Goal: Information Seeking & Learning: Learn about a topic

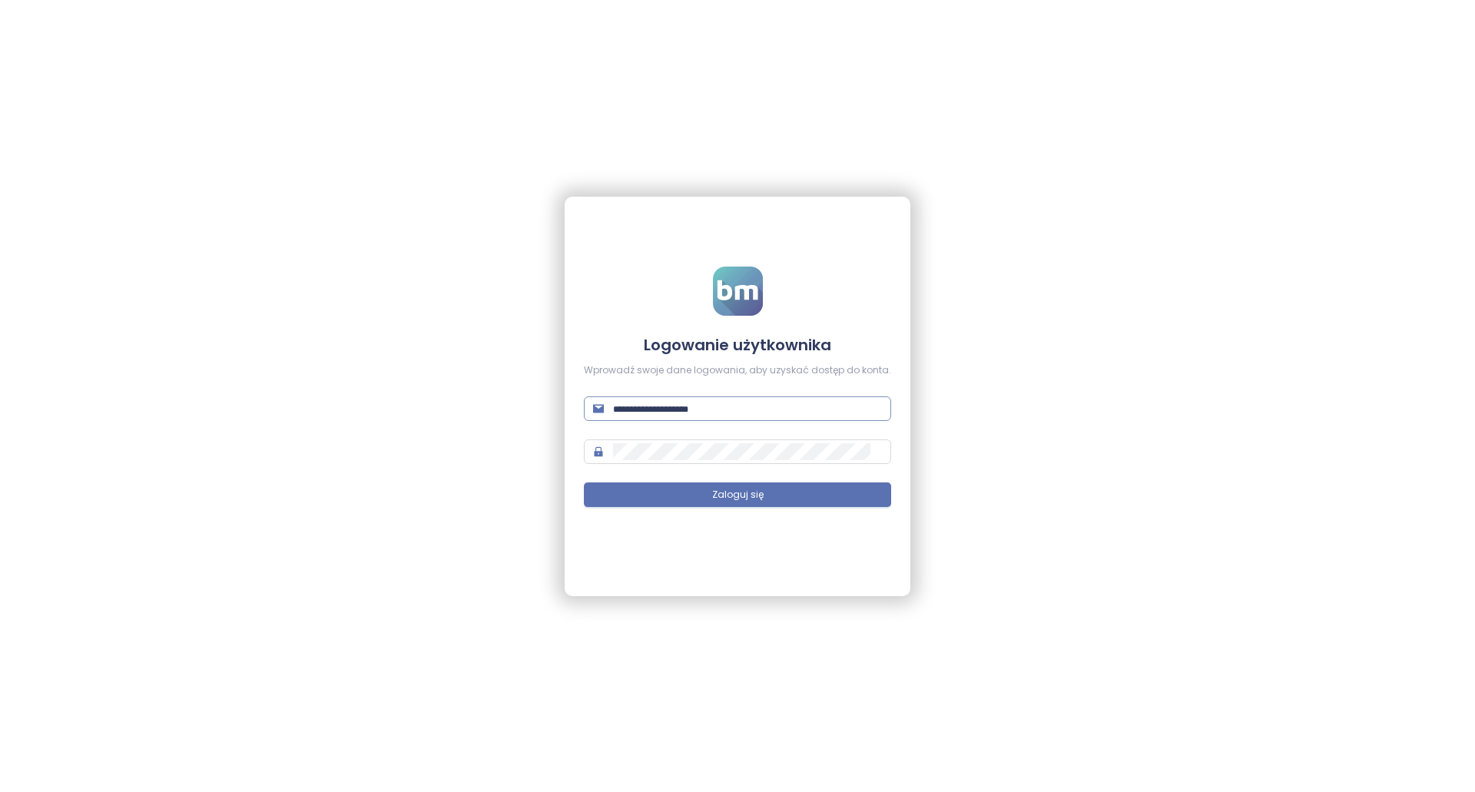
type input "**********"
click at [795, 400] on input "**********" at bounding box center [747, 408] width 269 height 17
click at [927, 438] on div "**********" at bounding box center [737, 396] width 1475 height 792
click at [833, 490] on button "Zaloguj się" at bounding box center [737, 494] width 307 height 25
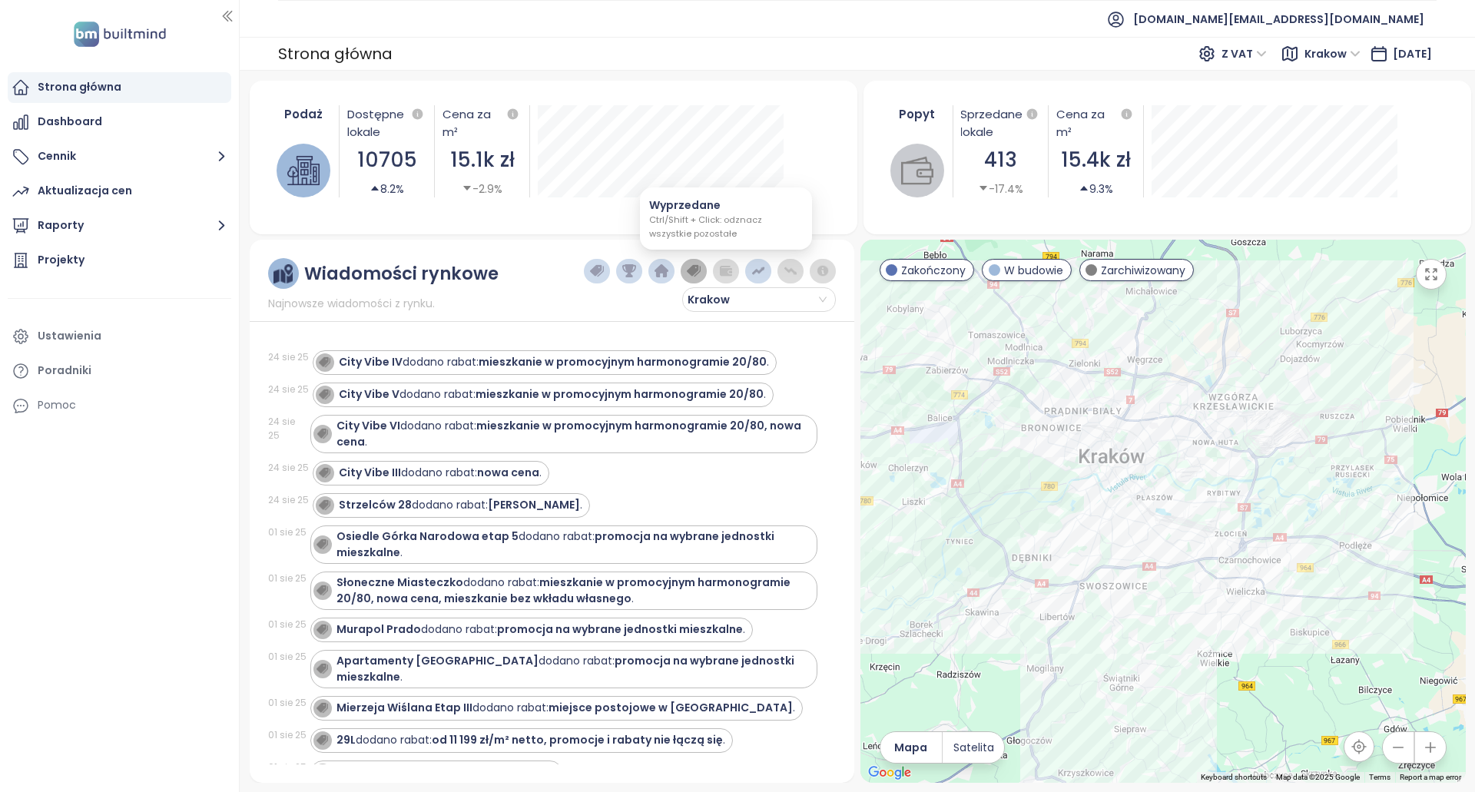
click at [725, 273] on img "button" at bounding box center [726, 271] width 14 height 14
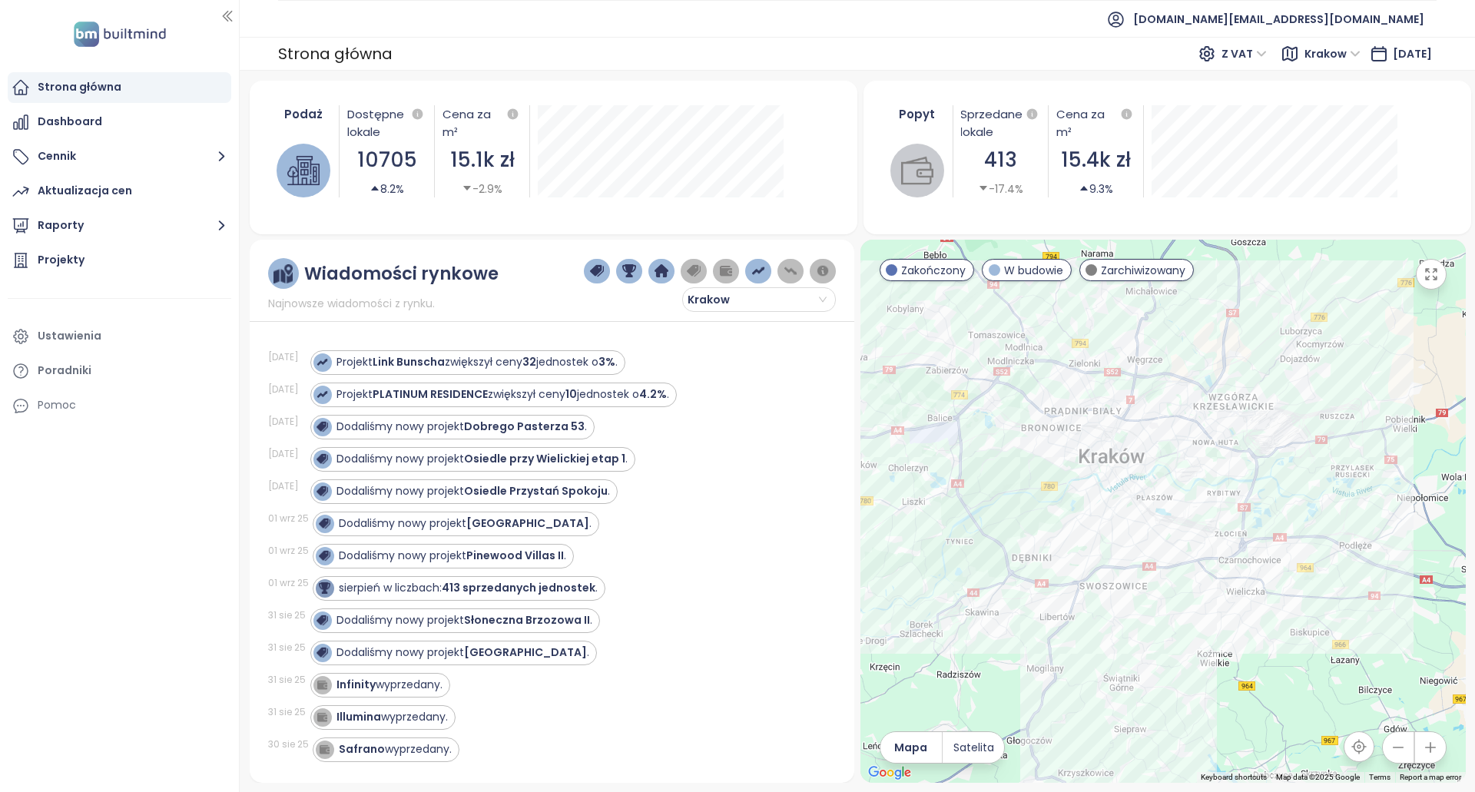
click at [721, 270] on img "button" at bounding box center [726, 271] width 14 height 14
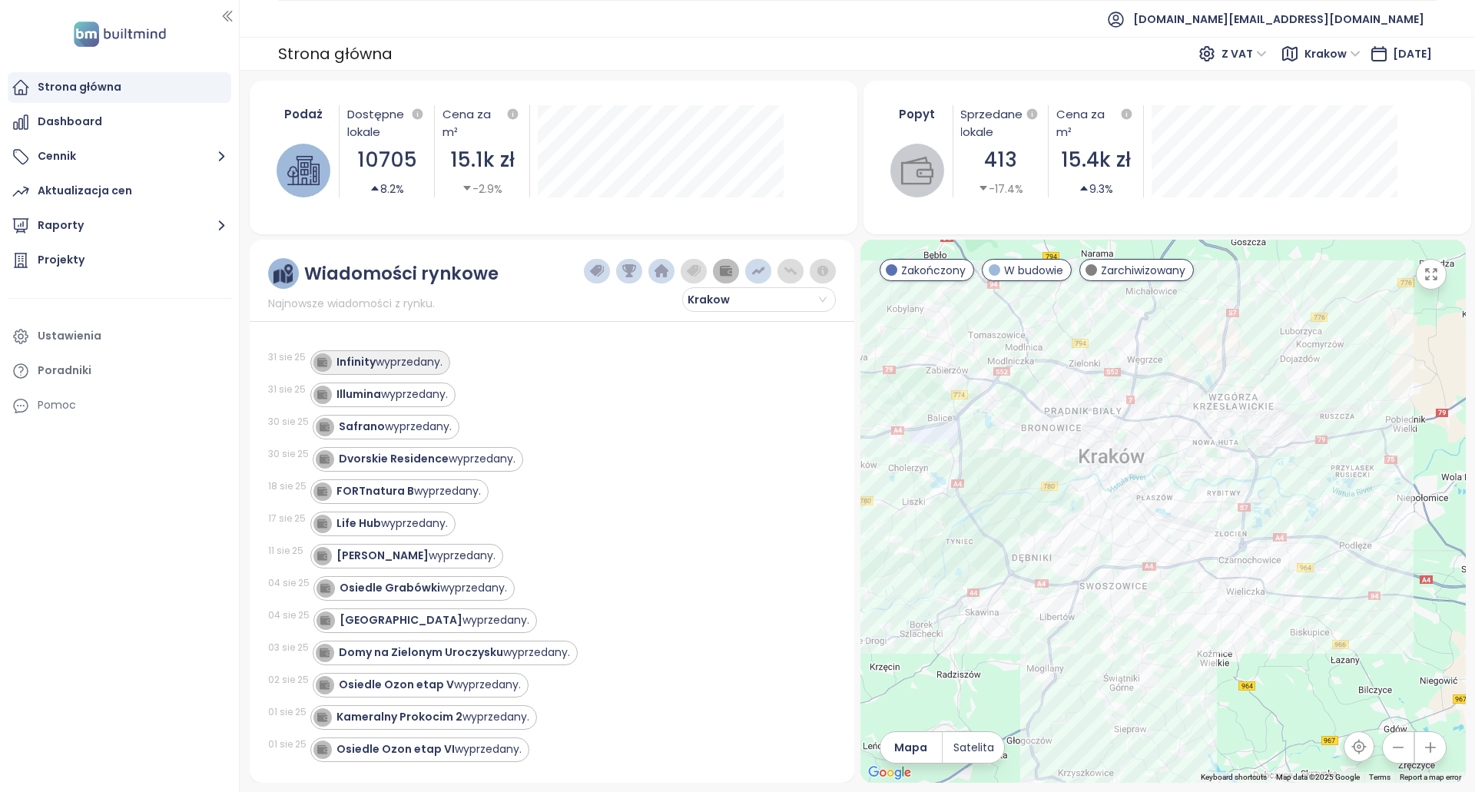
click at [411, 358] on div "Infinity wyprzedany." at bounding box center [389, 362] width 106 height 16
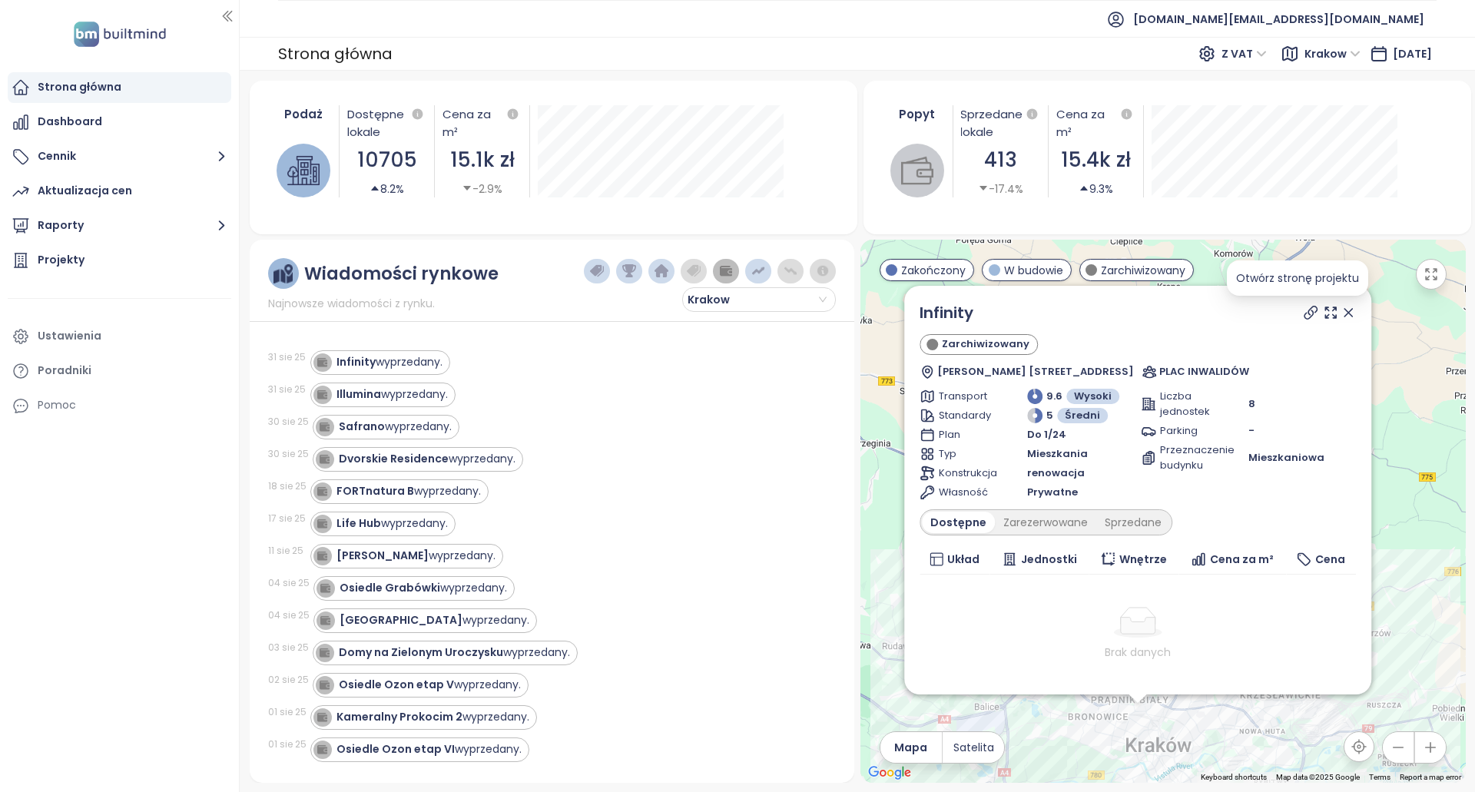
click at [1302, 313] on icon at bounding box center [1309, 312] width 15 height 15
drag, startPoint x: 994, startPoint y: 311, endPoint x: 915, endPoint y: 310, distance: 79.1
click at [915, 310] on div "Infinity Zarchiwizowany Aleje Trzech Wieszczów 2, 30-037 Kraków, Poland PLAC IN…" at bounding box center [1137, 490] width 467 height 409
copy link "Infinity"
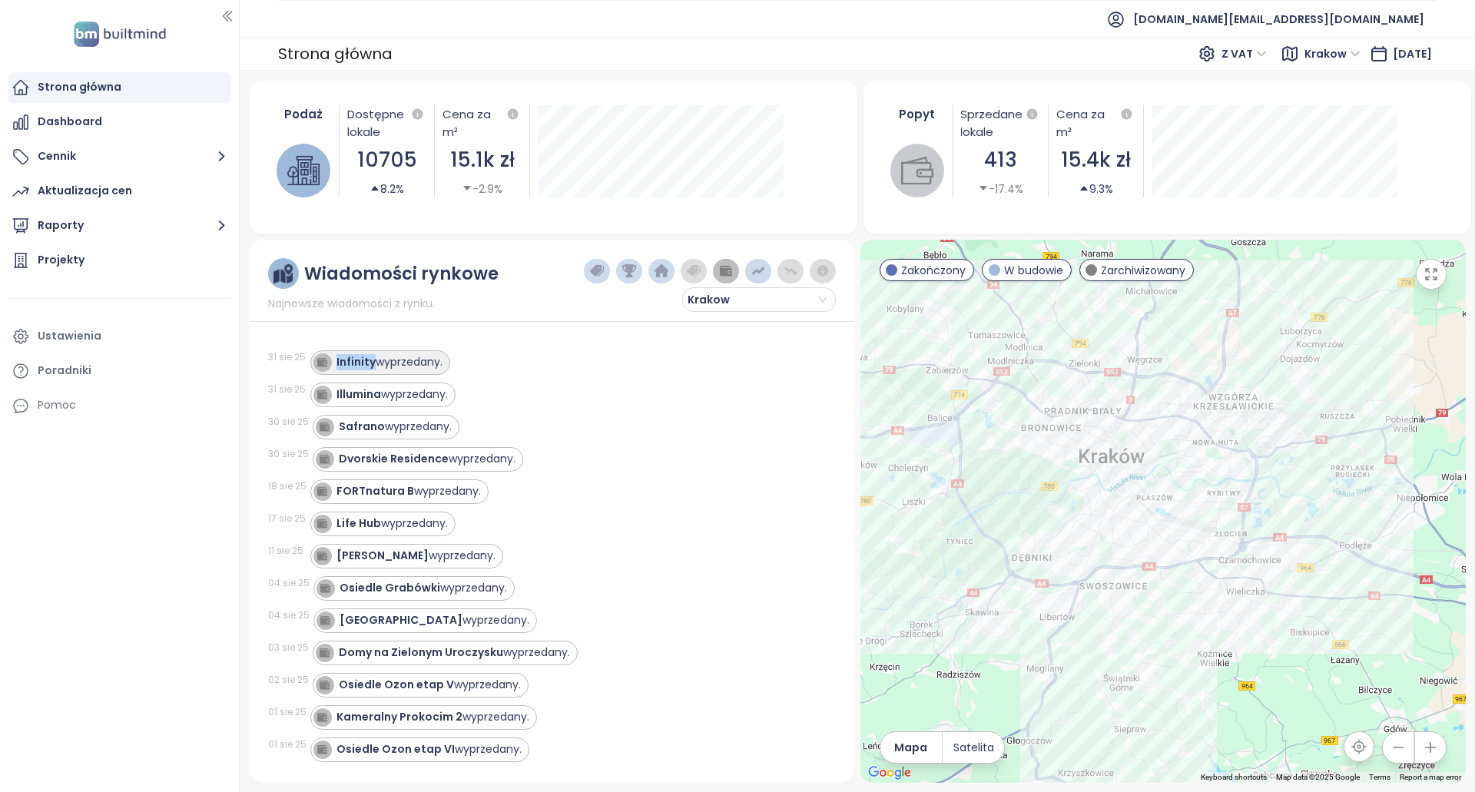
copy strong "Infinity"
drag, startPoint x: 373, startPoint y: 364, endPoint x: 340, endPoint y: 336, distance: 43.6
click at [340, 336] on div "31 sie 25 Infinity wyprzedany. 31 sie 25 Illumina wyprzedany. 30 sie 25 Safrano…" at bounding box center [552, 547] width 568 height 433
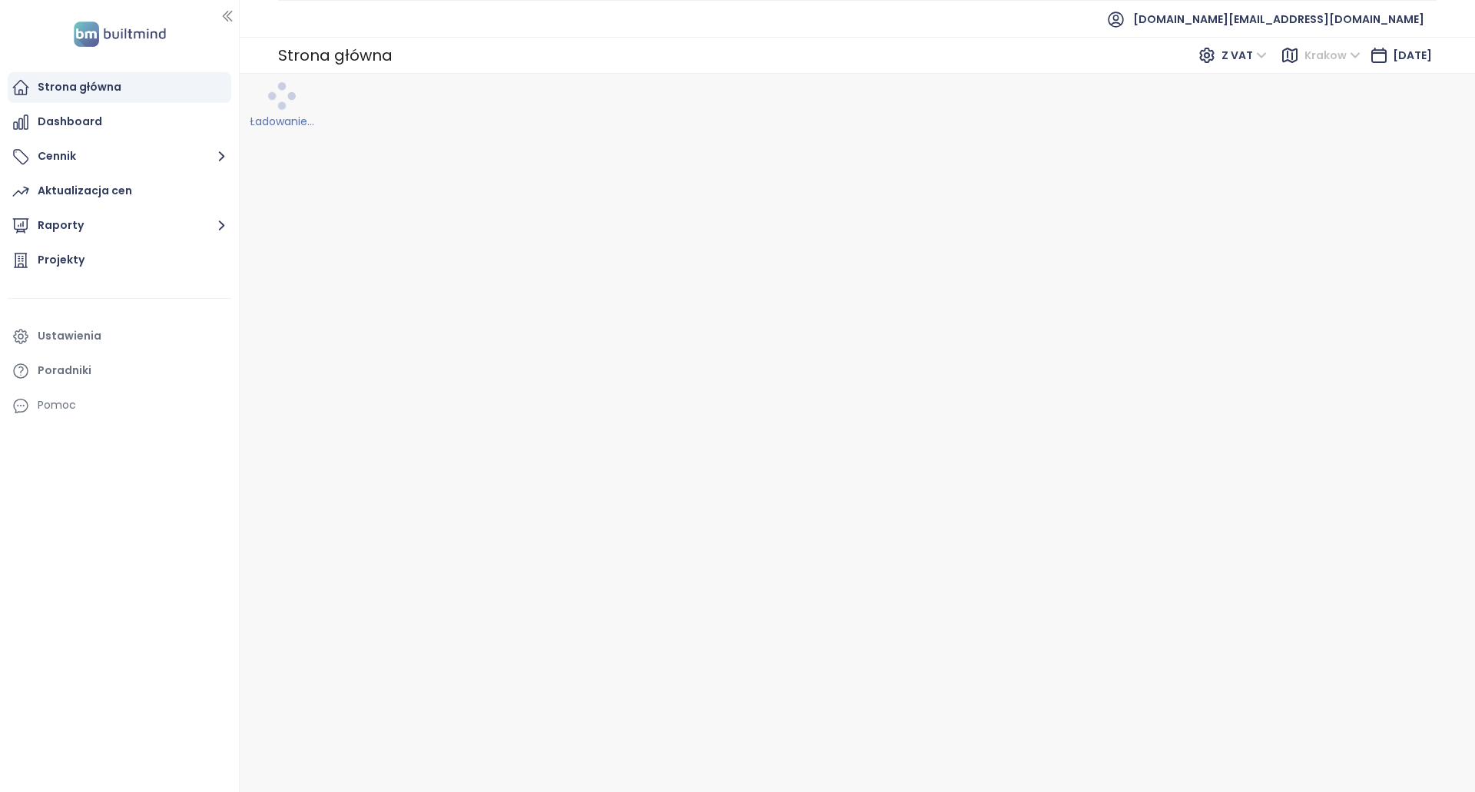
click at [1317, 67] on div "Krakow" at bounding box center [1334, 55] width 71 height 25
click at [1319, 111] on div "[GEOGRAPHIC_DATA]" at bounding box center [1344, 110] width 113 height 17
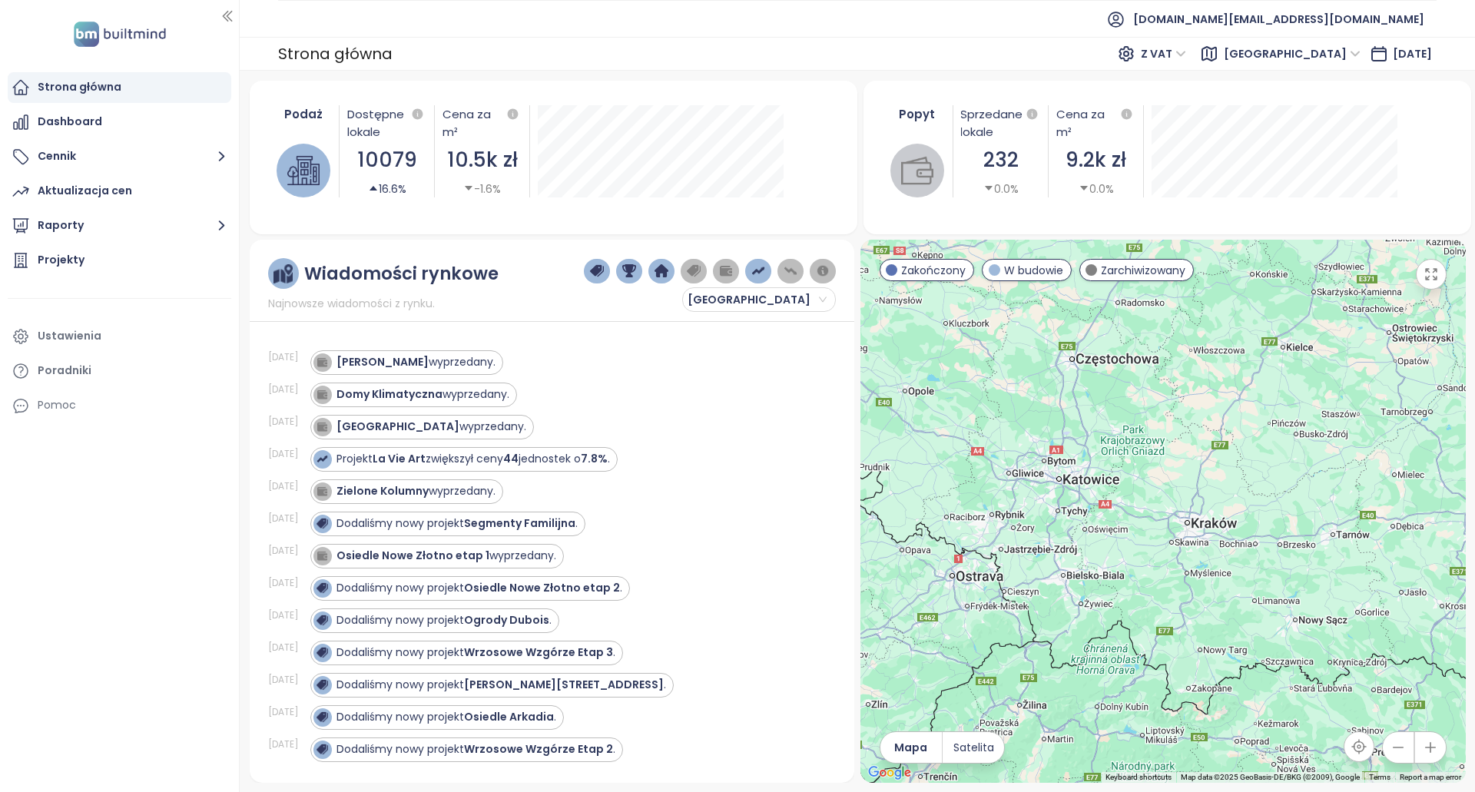
drag, startPoint x: 1090, startPoint y: 429, endPoint x: 1166, endPoint y: 538, distance: 132.3
click at [1175, 550] on div at bounding box center [1162, 511] width 605 height 543
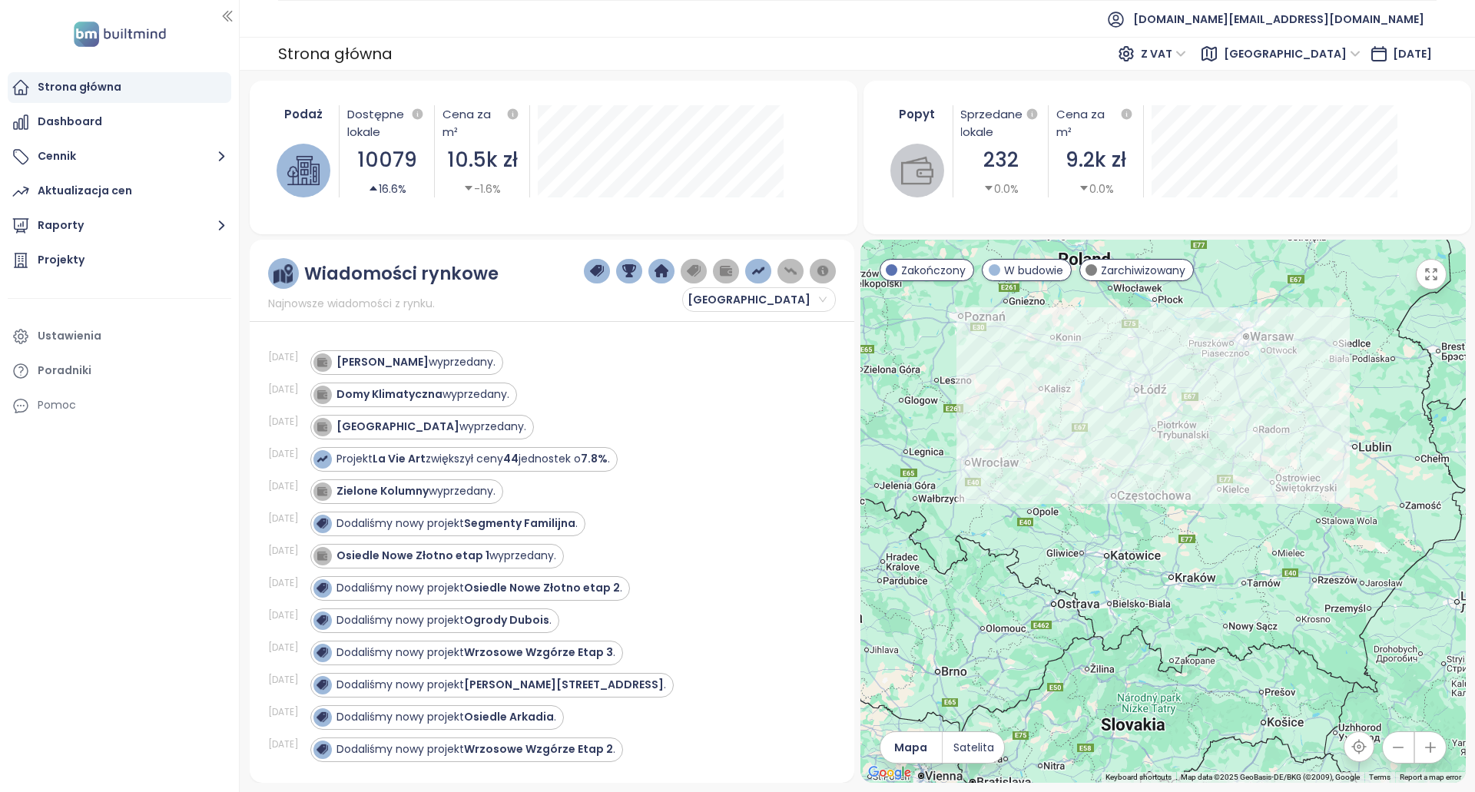
drag, startPoint x: 1182, startPoint y: 334, endPoint x: 1138, endPoint y: 406, distance: 83.8
click at [1169, 419] on div at bounding box center [1162, 511] width 605 height 543
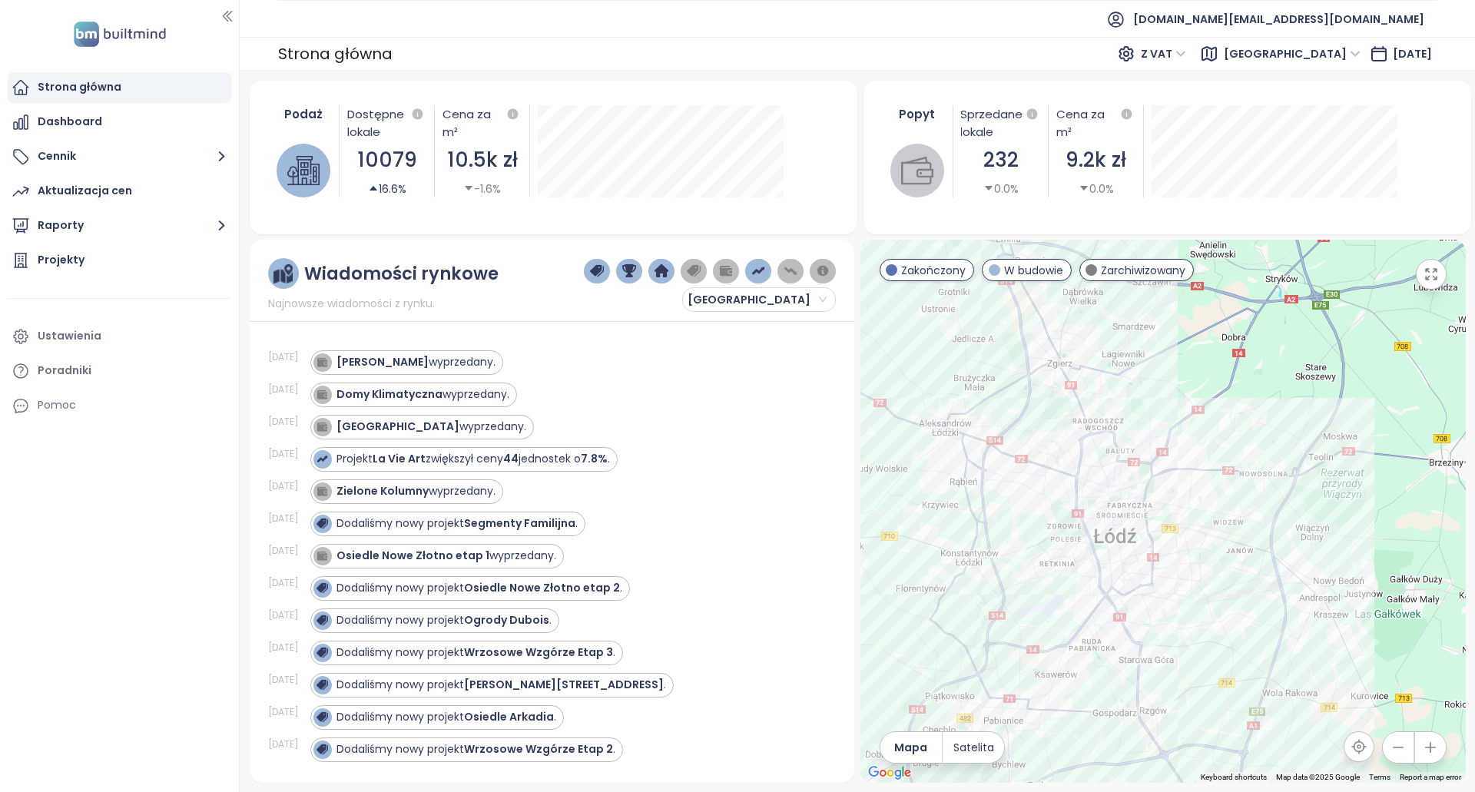
click at [100, 91] on div "Strona główna" at bounding box center [80, 87] width 84 height 19
click at [130, 118] on div "Dashboard" at bounding box center [120, 122] width 224 height 31
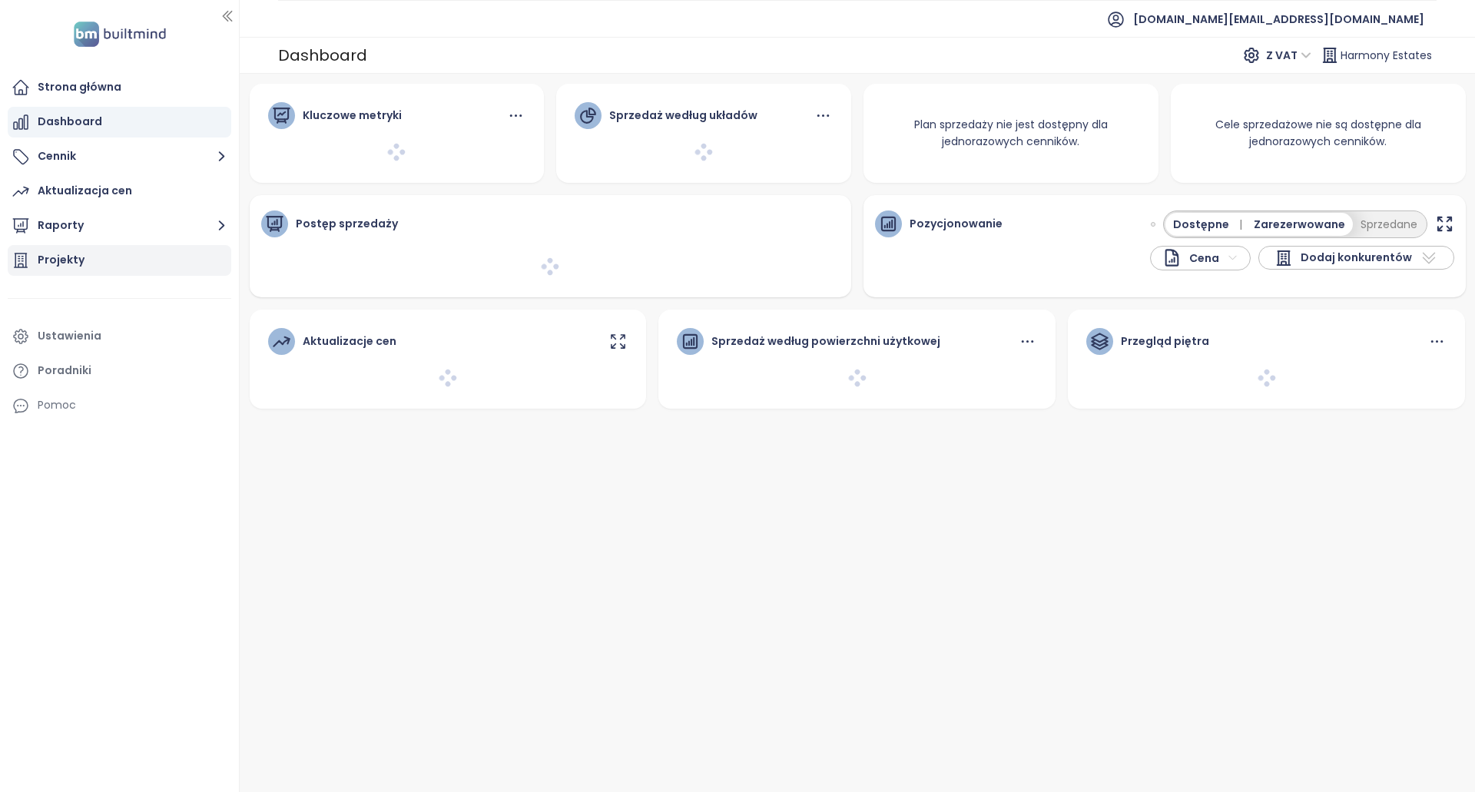
click at [82, 257] on div "Projekty" at bounding box center [120, 260] width 224 height 31
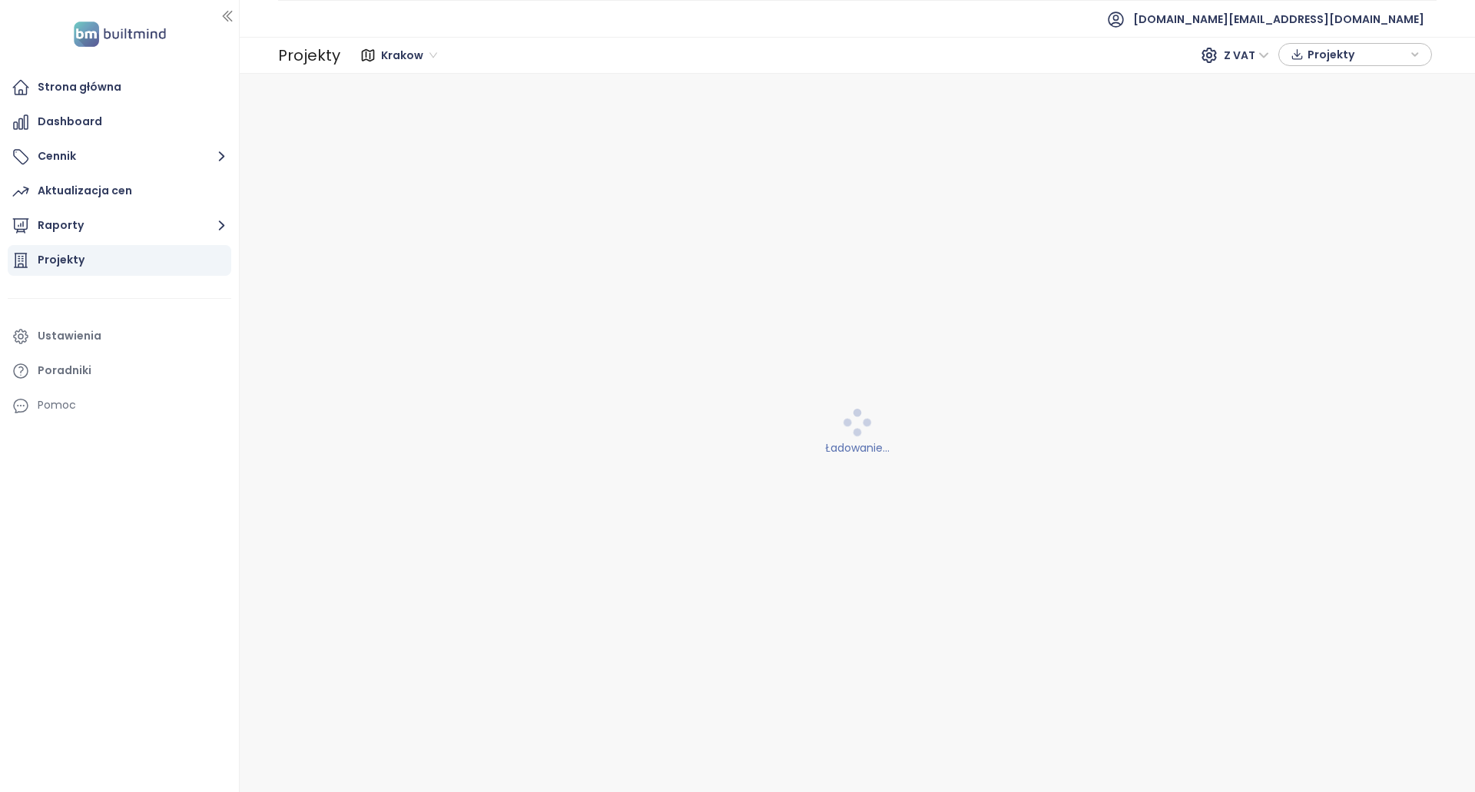
click at [406, 51] on span "Krakow" at bounding box center [409, 55] width 56 height 23
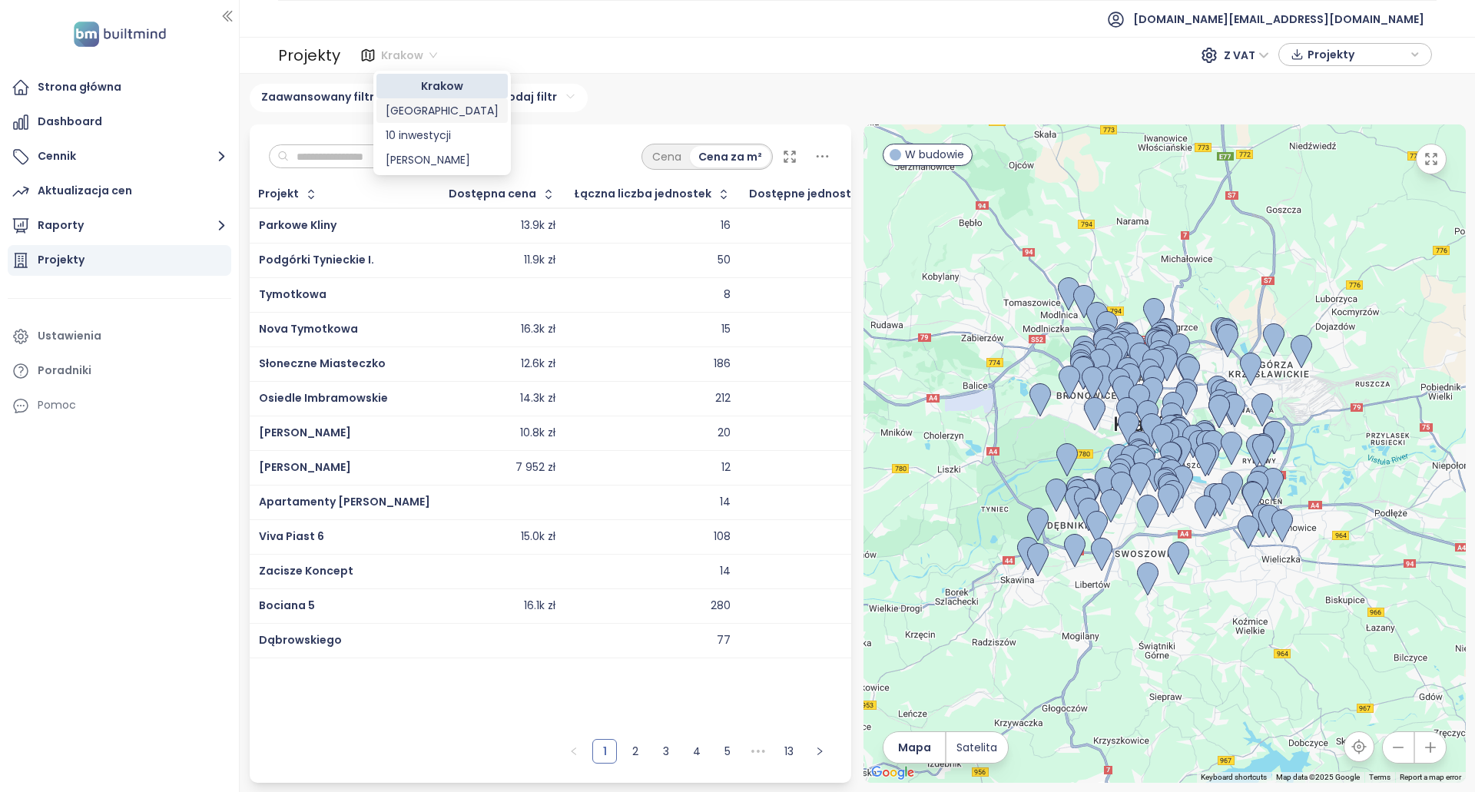
drag, startPoint x: 455, startPoint y: 111, endPoint x: 460, endPoint y: 118, distance: 9.0
click at [455, 111] on div "Łódź" at bounding box center [442, 110] width 113 height 17
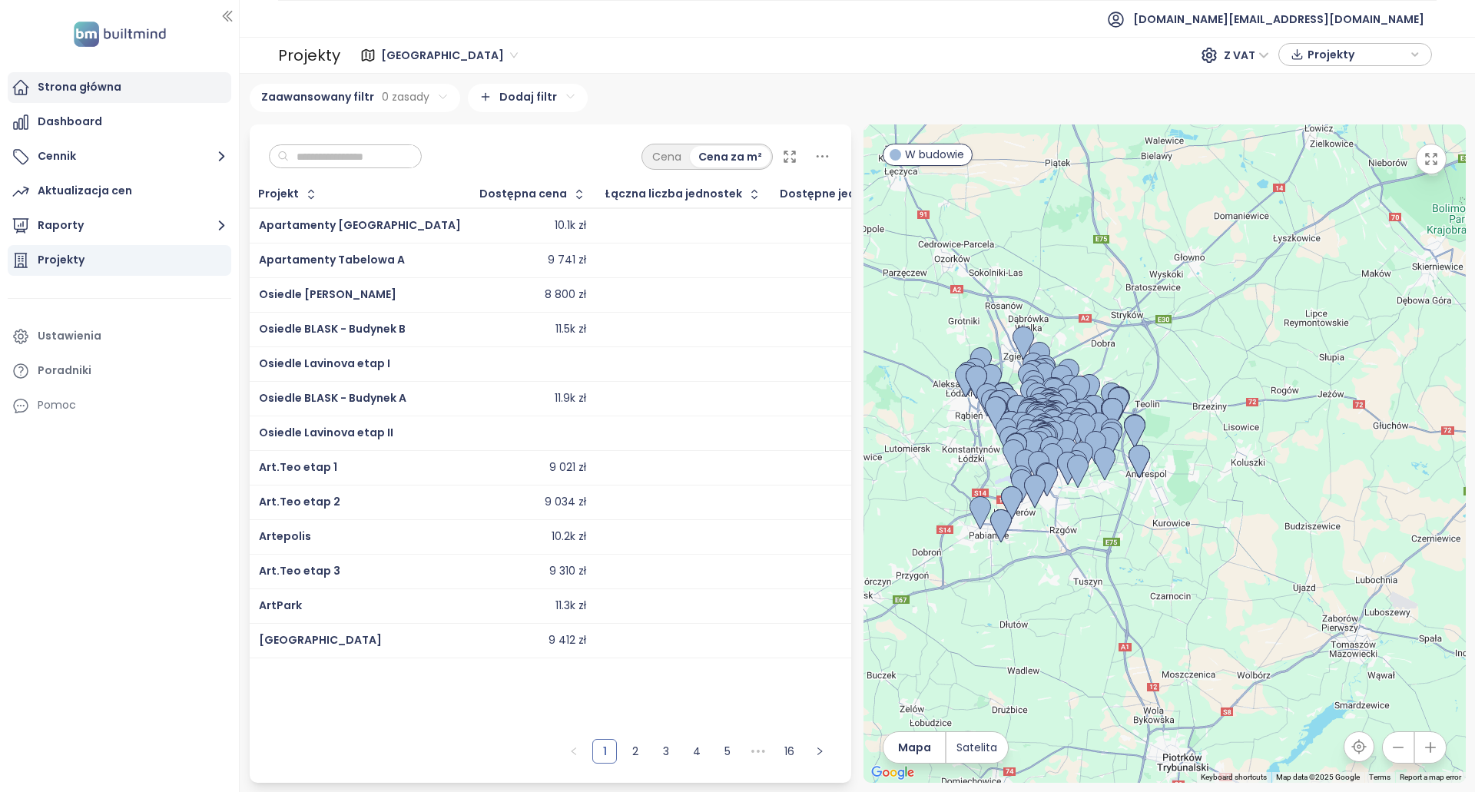
click at [114, 87] on div "Strona główna" at bounding box center [80, 87] width 84 height 19
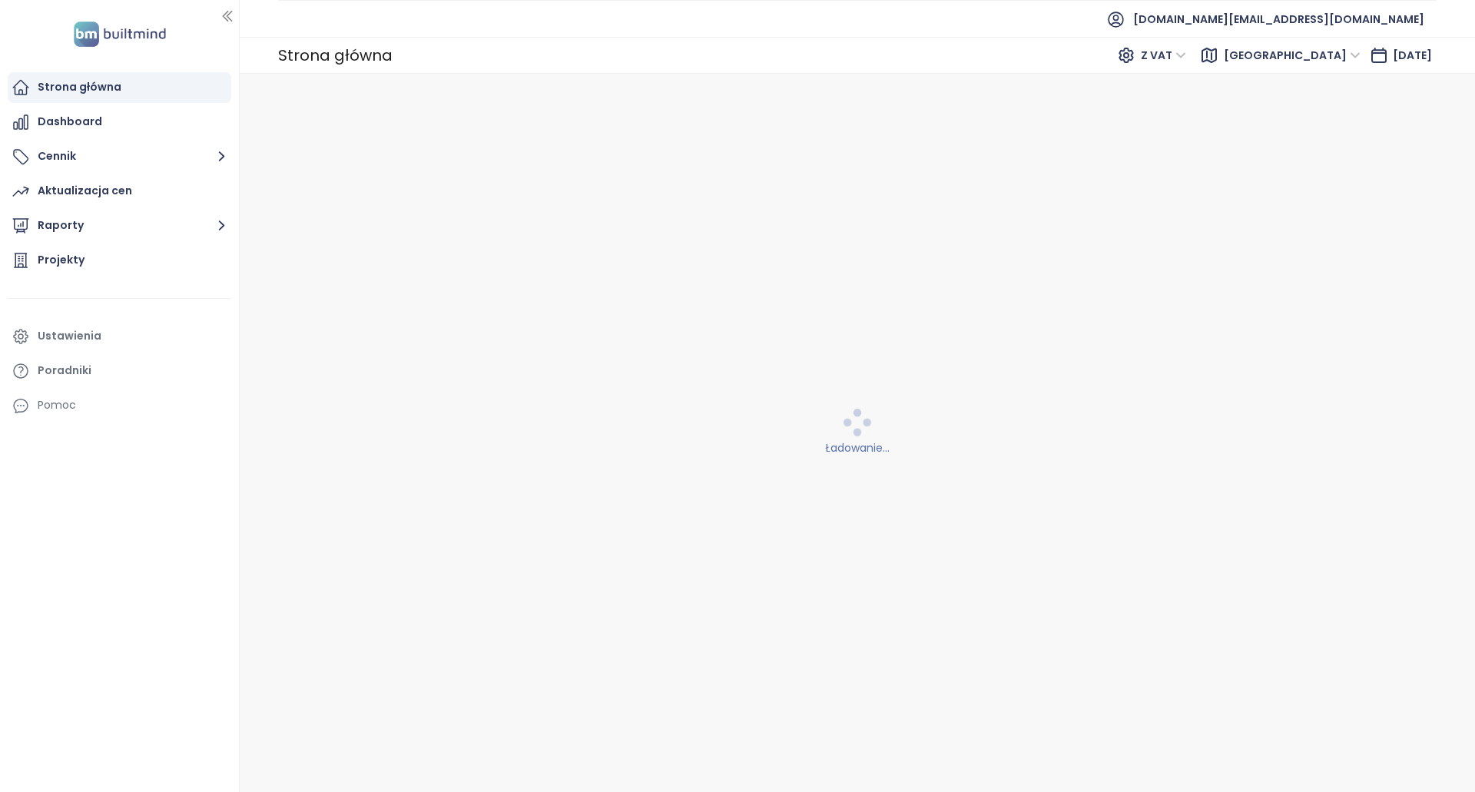
click at [1302, 60] on span "Łódź" at bounding box center [1292, 55] width 137 height 23
click at [1305, 82] on div "Krakow" at bounding box center [1365, 86] width 123 height 17
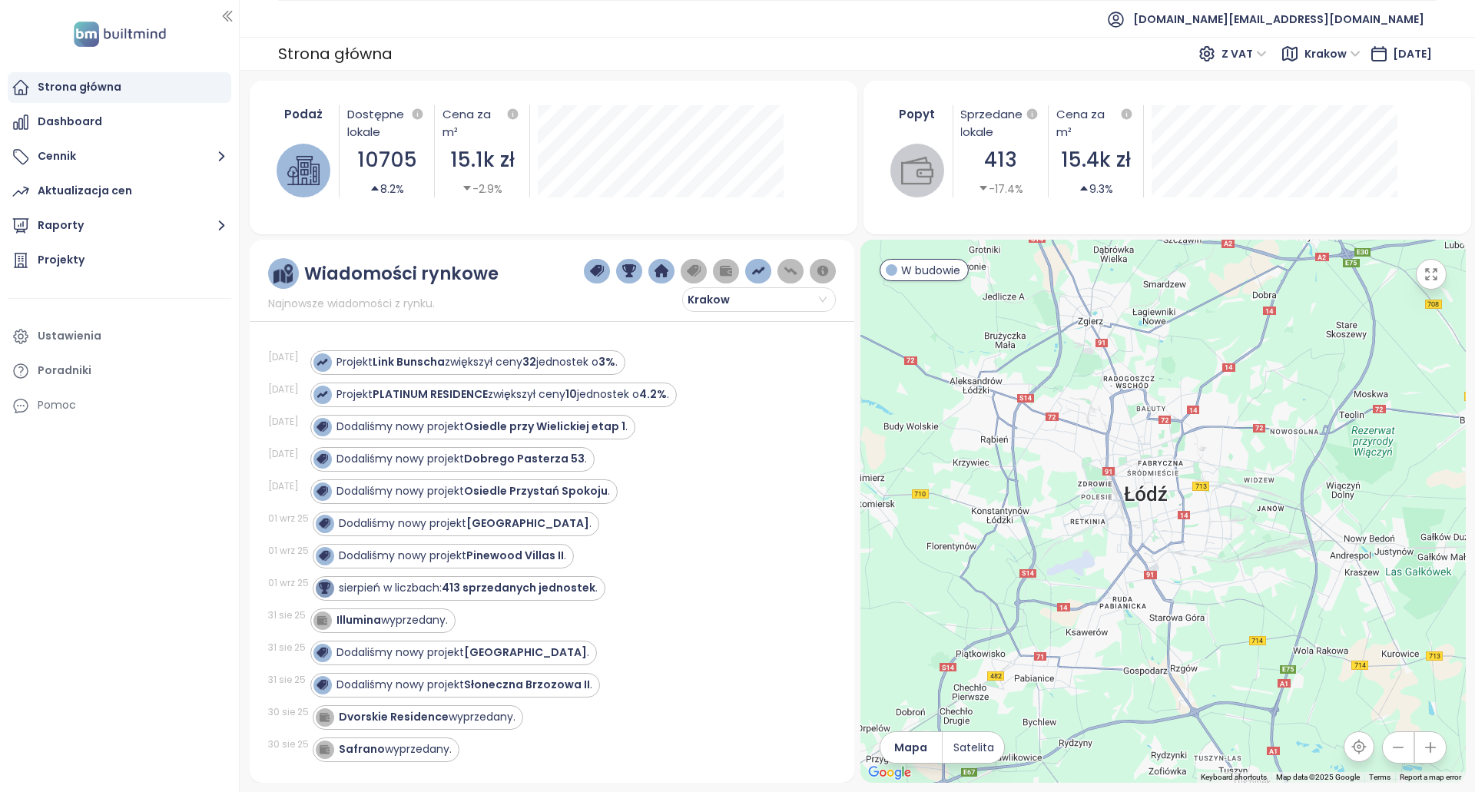
click at [720, 312] on div "Wiadomości rynkowe Najnowsze wiadomości z rynku. Krakow 06 wrz 25 Projekt Link …" at bounding box center [552, 511] width 605 height 543
click at [727, 305] on span "Krakow" at bounding box center [756, 299] width 139 height 23
click at [732, 354] on div "Łódź" at bounding box center [758, 354] width 129 height 17
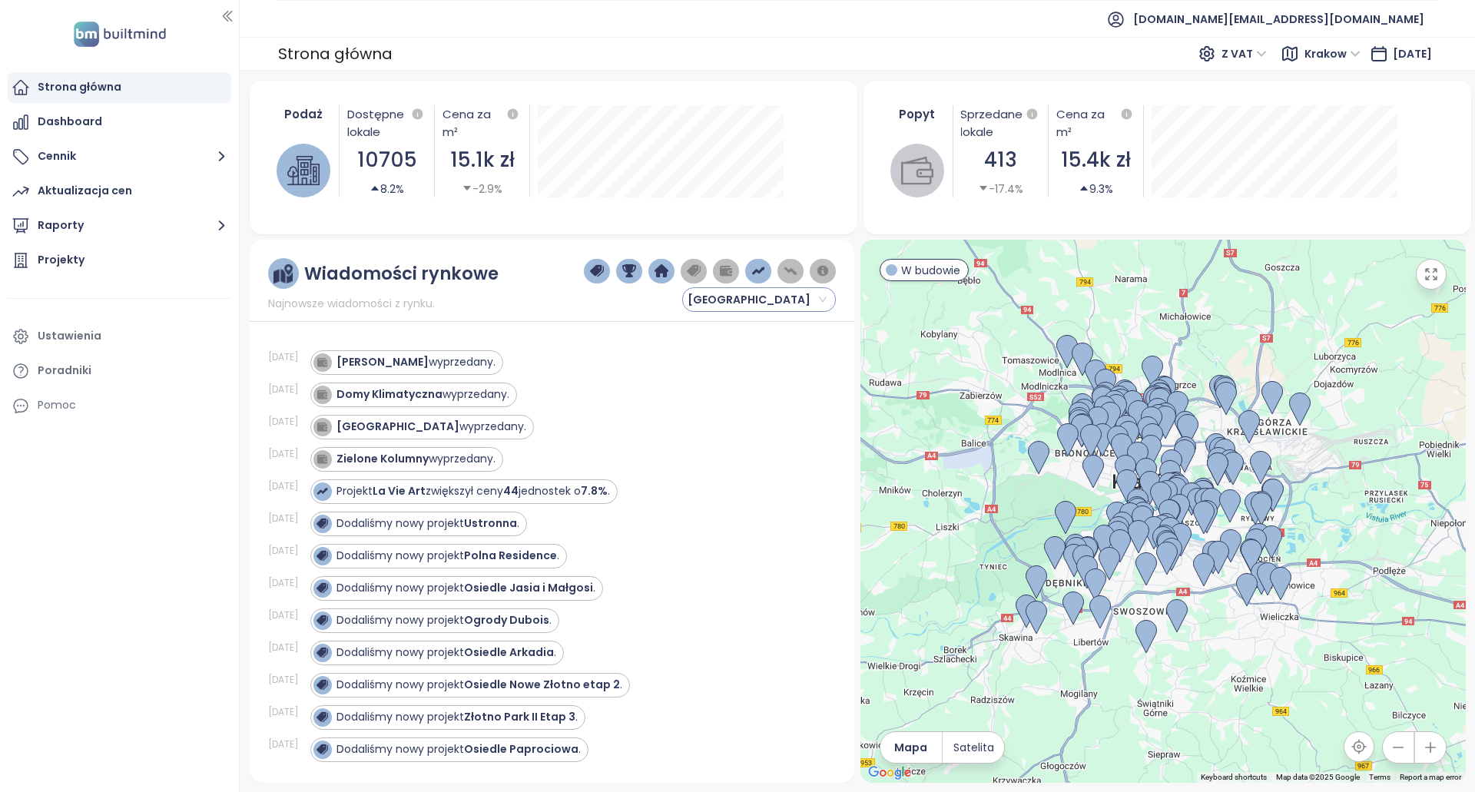
click at [700, 313] on div "Wiadomości rynkowe Najnowsze wiadomości z rynku. Łódź 08 wrz 25 Boska Ksawerows…" at bounding box center [552, 511] width 605 height 543
click at [717, 305] on span "Łódź" at bounding box center [756, 299] width 139 height 23
click at [743, 326] on div "Krakow" at bounding box center [758, 330] width 129 height 17
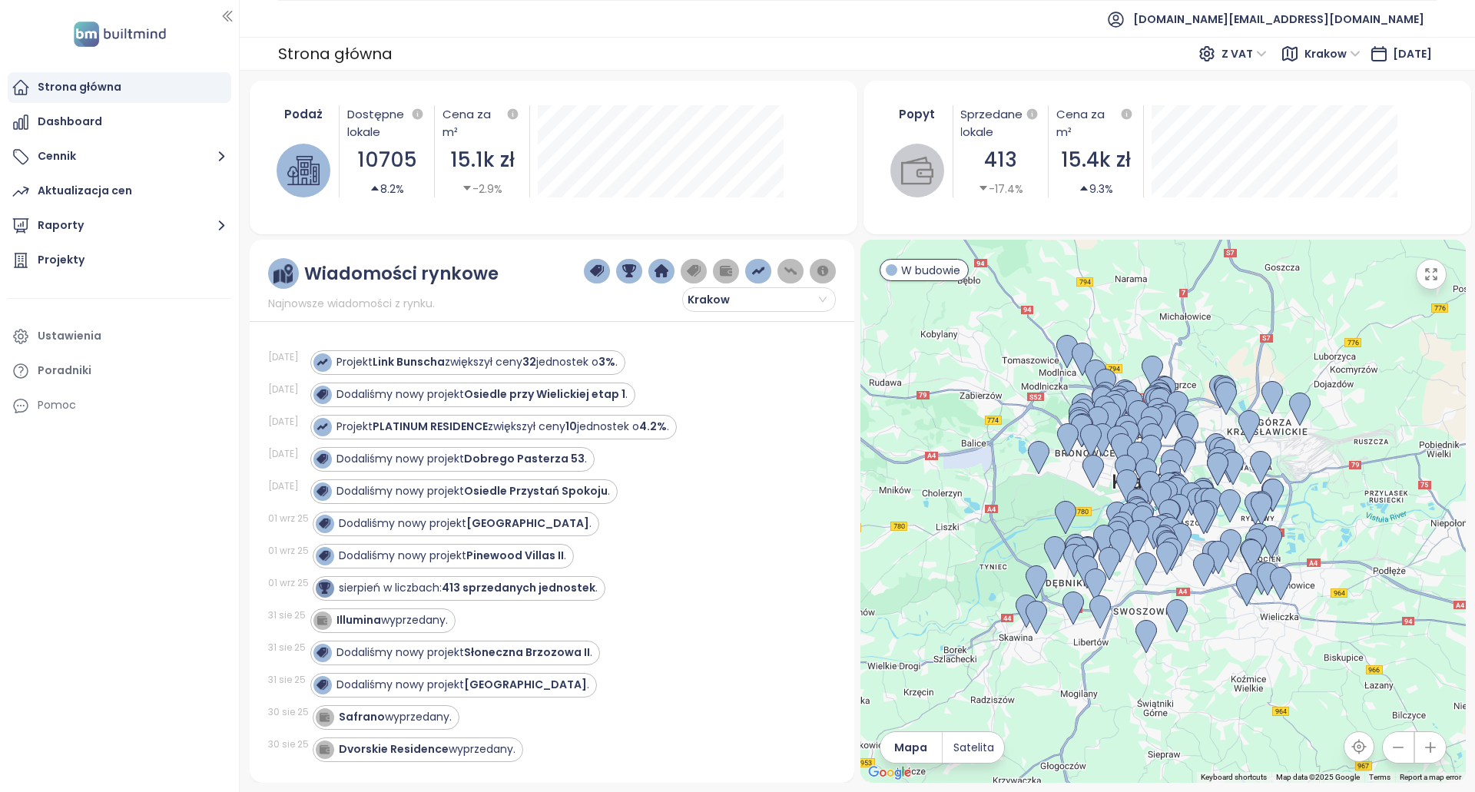
click at [730, 271] on img "button" at bounding box center [726, 271] width 14 height 14
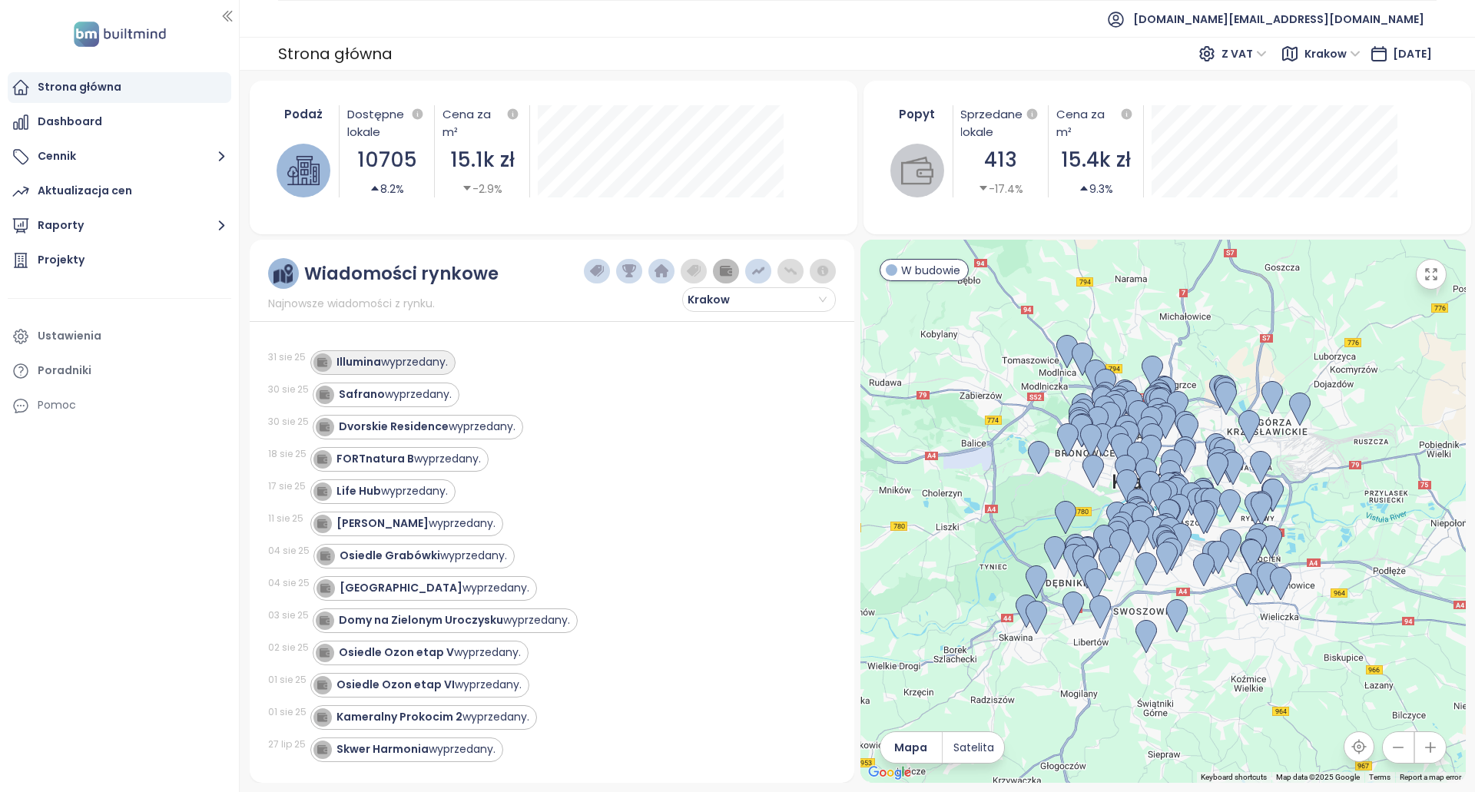
click at [379, 363] on strong "Illumina" at bounding box center [358, 361] width 45 height 15
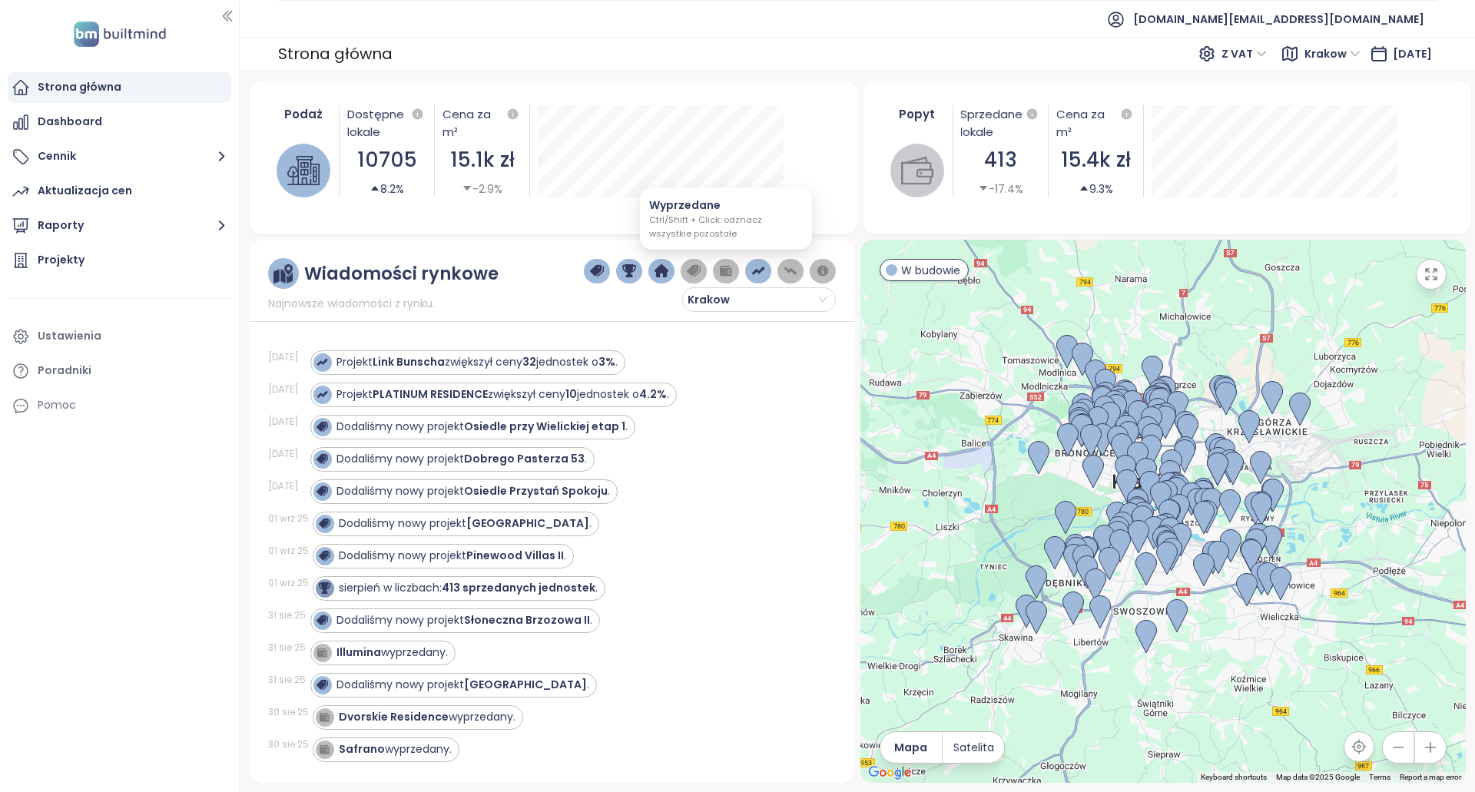
click at [722, 276] on img "button" at bounding box center [726, 271] width 14 height 14
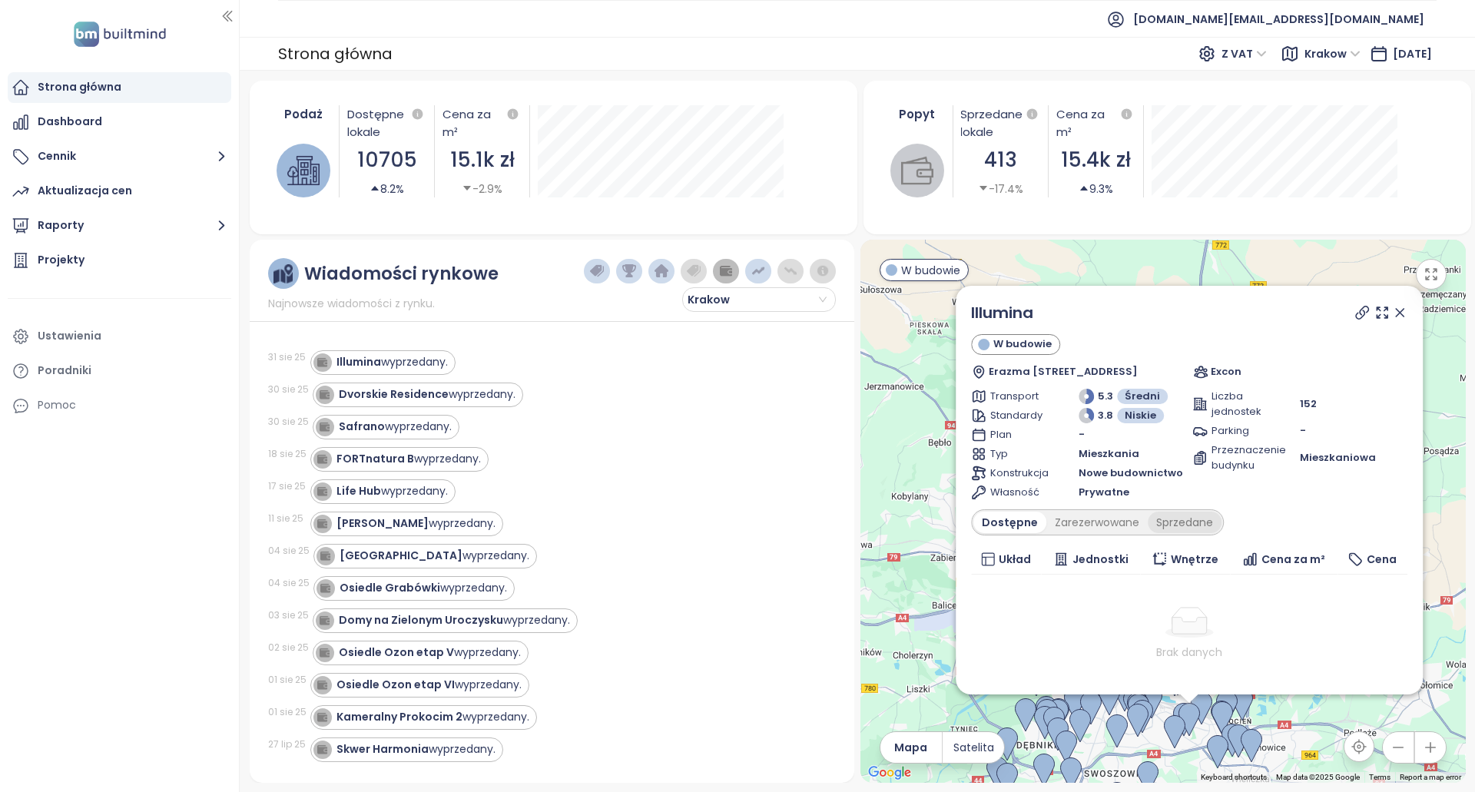
click at [1161, 523] on div "Sprzedane" at bounding box center [1185, 523] width 74 height 22
click at [1090, 517] on div "Zarezerwowane" at bounding box center [1092, 523] width 101 height 22
click at [1005, 515] on div "Dostępne" at bounding box center [1007, 523] width 69 height 22
drag, startPoint x: 1048, startPoint y: 313, endPoint x: 969, endPoint y: 311, distance: 79.1
click at [969, 311] on div "Illumina W budowie Erazma Jerzmanowskiego 37/1 (1 piętro, 30-836 Kraków, Poland…" at bounding box center [1189, 490] width 467 height 409
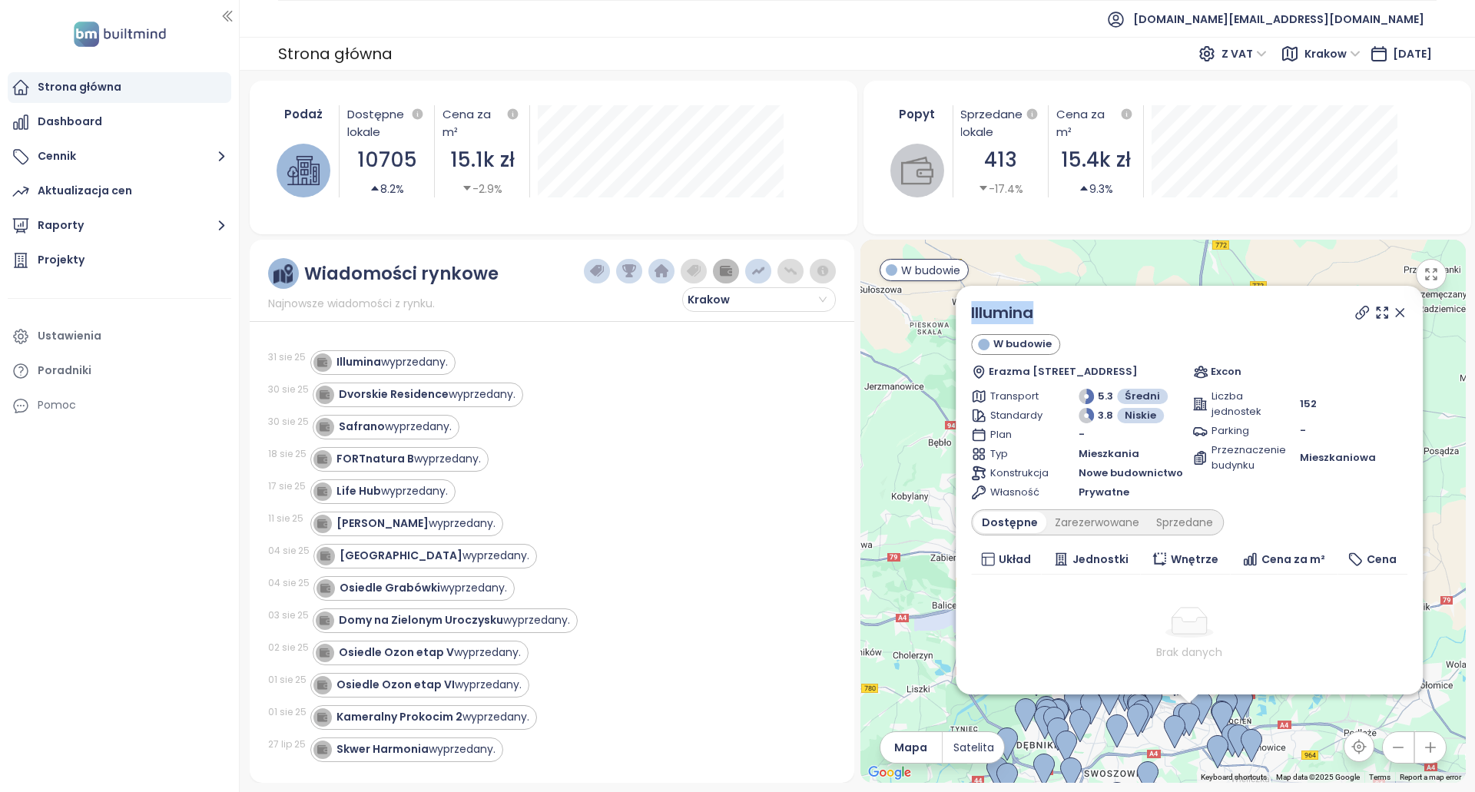
copy link "Illumina"
click at [1355, 316] on icon at bounding box center [1361, 312] width 12 height 12
click at [482, 395] on div "Dvorskie Residence wyprzedany." at bounding box center [427, 394] width 177 height 16
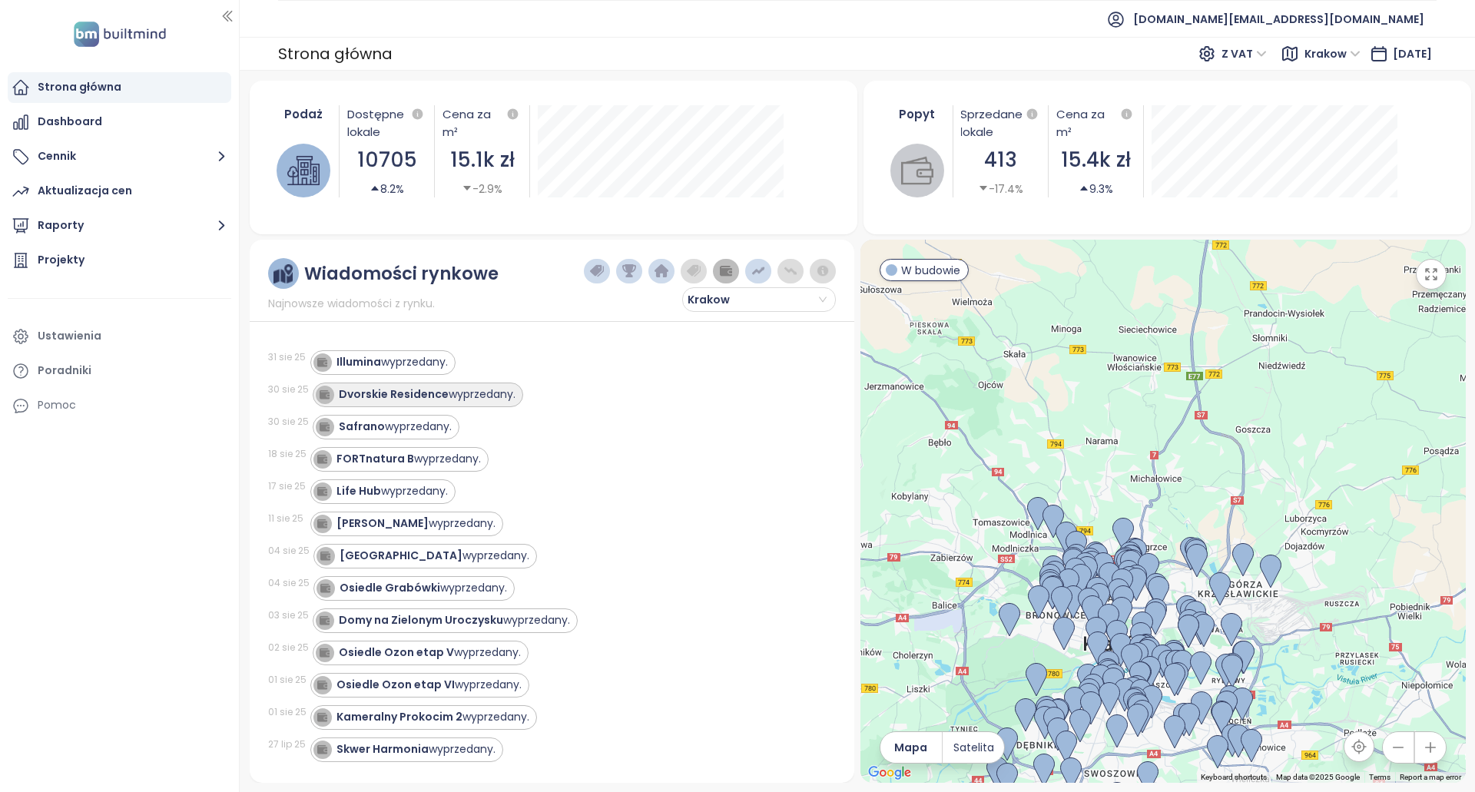
click at [483, 395] on div "Dvorskie Residence wyprzedany." at bounding box center [427, 394] width 177 height 16
click at [476, 405] on div "Dvorskie Residence wyprzedany." at bounding box center [418, 395] width 210 height 25
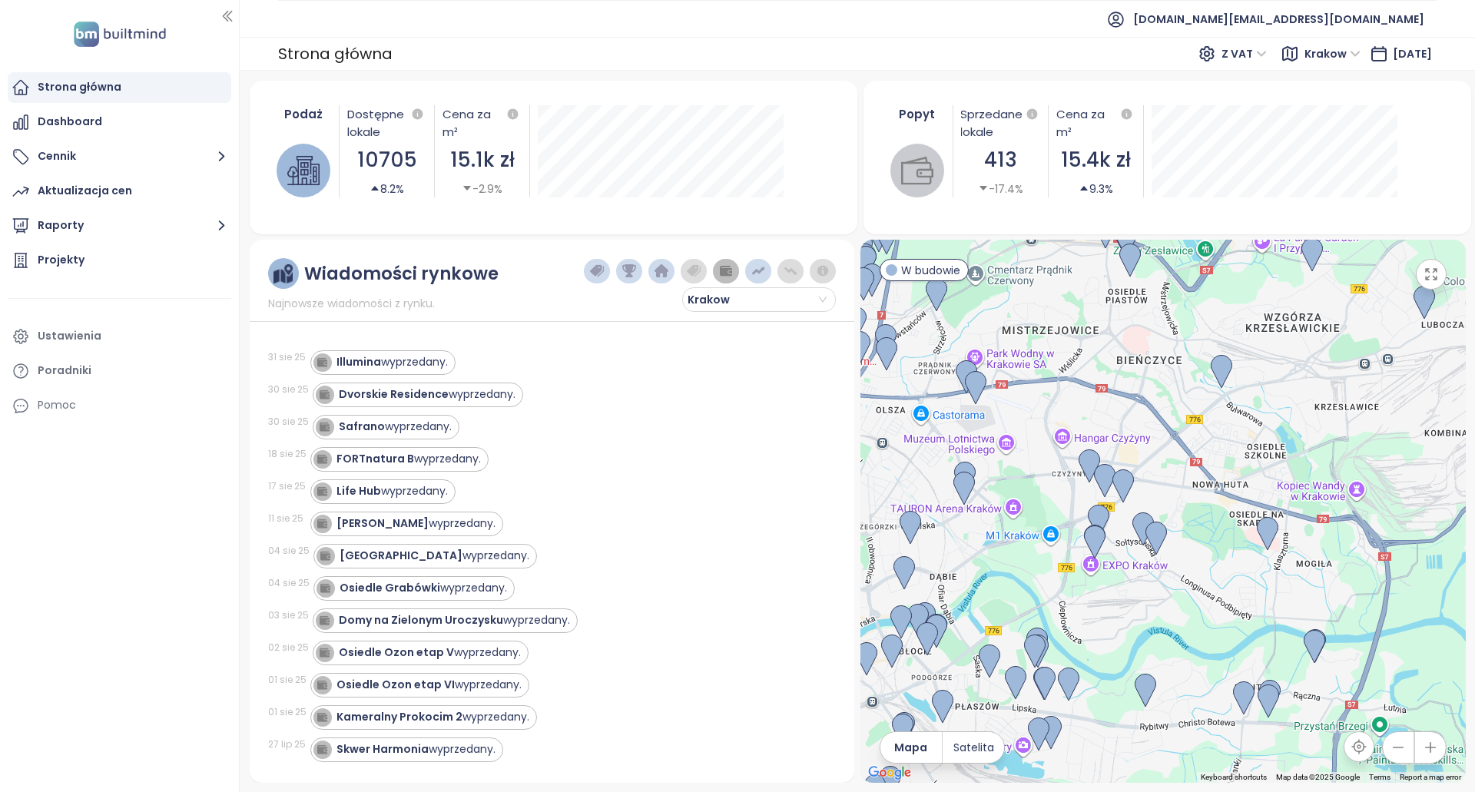
drag, startPoint x: 1013, startPoint y: 462, endPoint x: 1168, endPoint y: 437, distance: 156.3
click at [1172, 438] on div at bounding box center [1162, 511] width 605 height 543
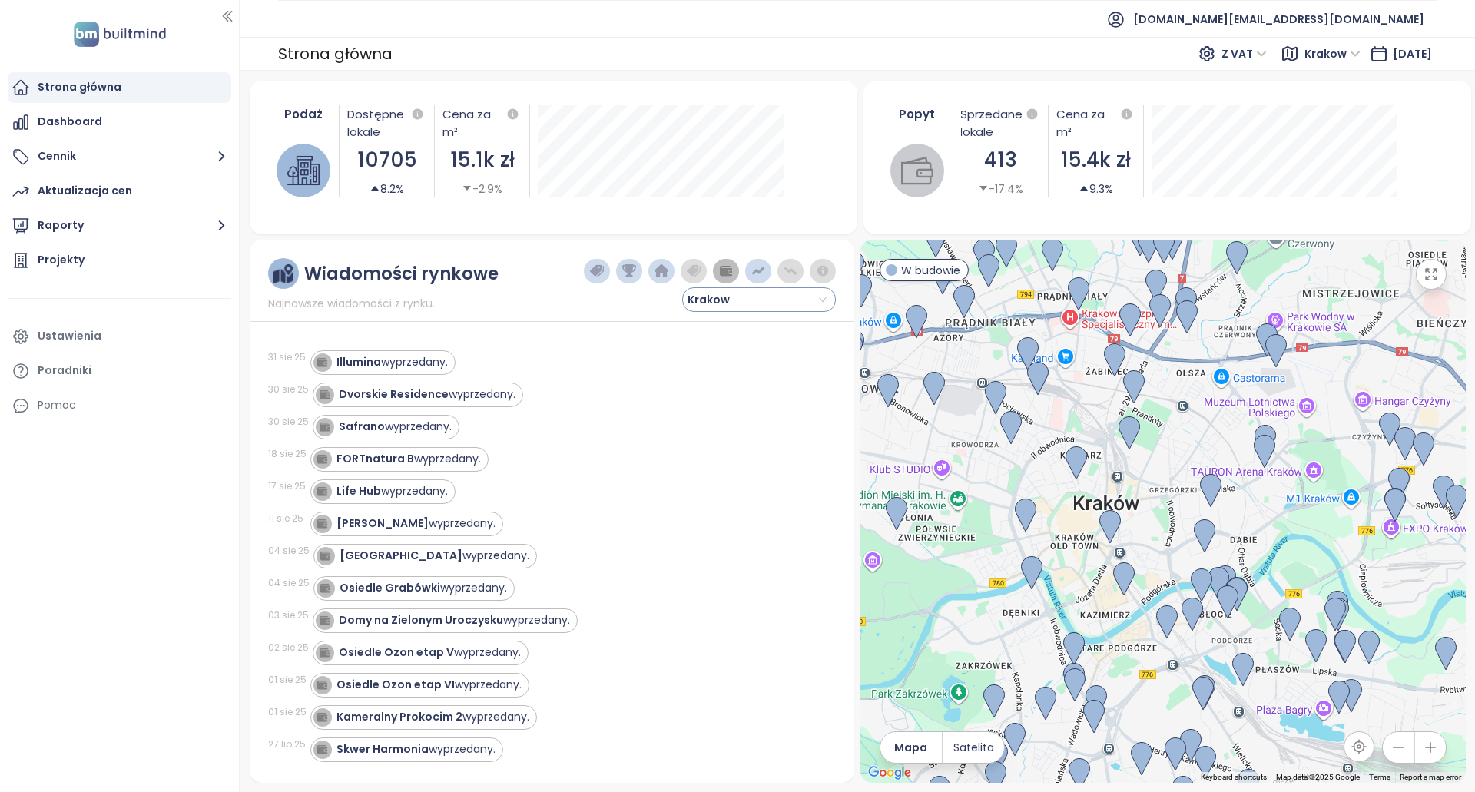
click at [773, 303] on span "Krakow" at bounding box center [756, 299] width 139 height 23
click at [717, 329] on div "Krakow" at bounding box center [758, 330] width 129 height 17
click at [748, 310] on span "Krakow" at bounding box center [756, 299] width 139 height 23
click at [745, 340] on div "Krakow" at bounding box center [758, 330] width 147 height 25
click at [702, 350] on div "Illumina wyprzedany." at bounding box center [564, 362] width 508 height 25
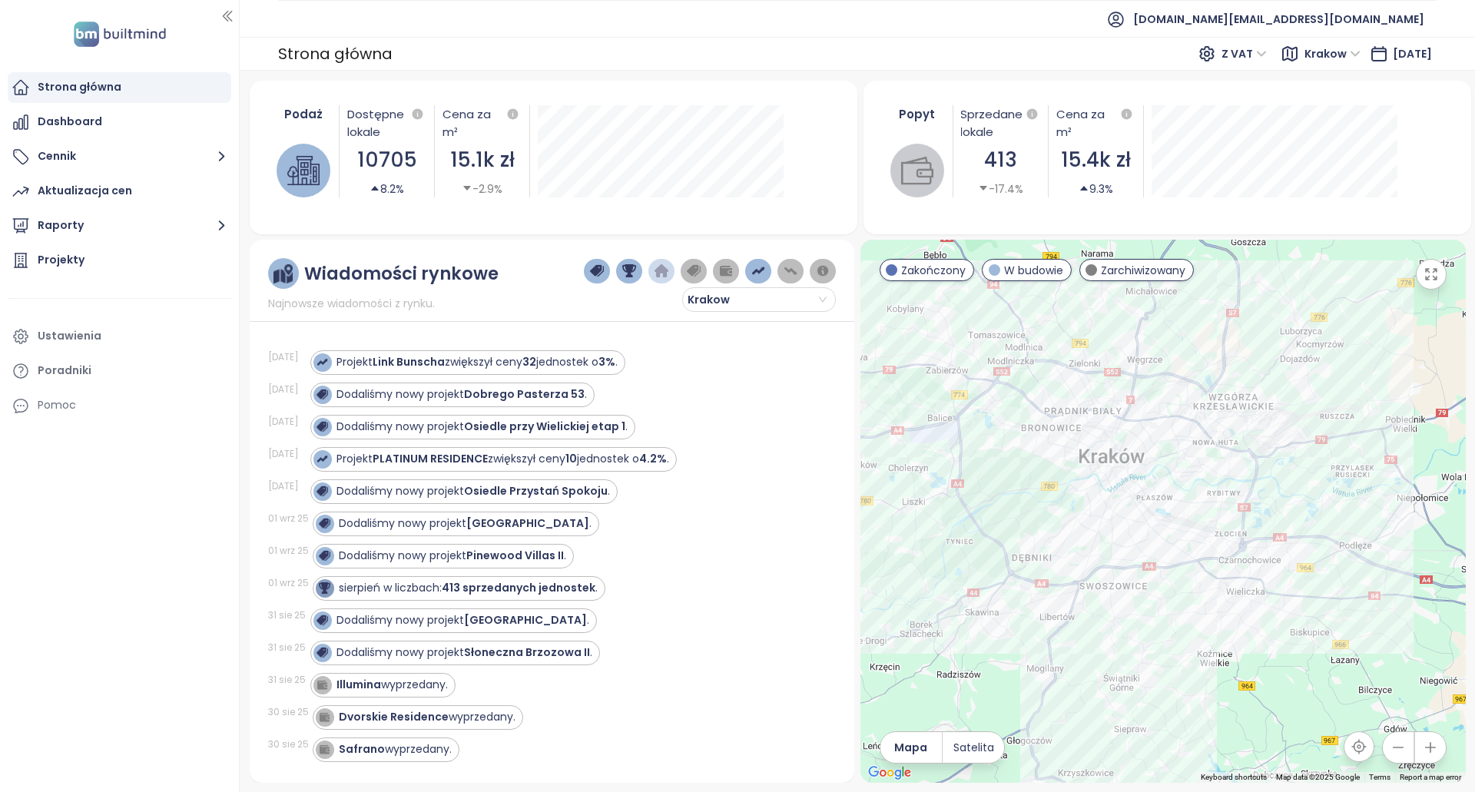
click at [721, 268] on img "button" at bounding box center [726, 271] width 14 height 14
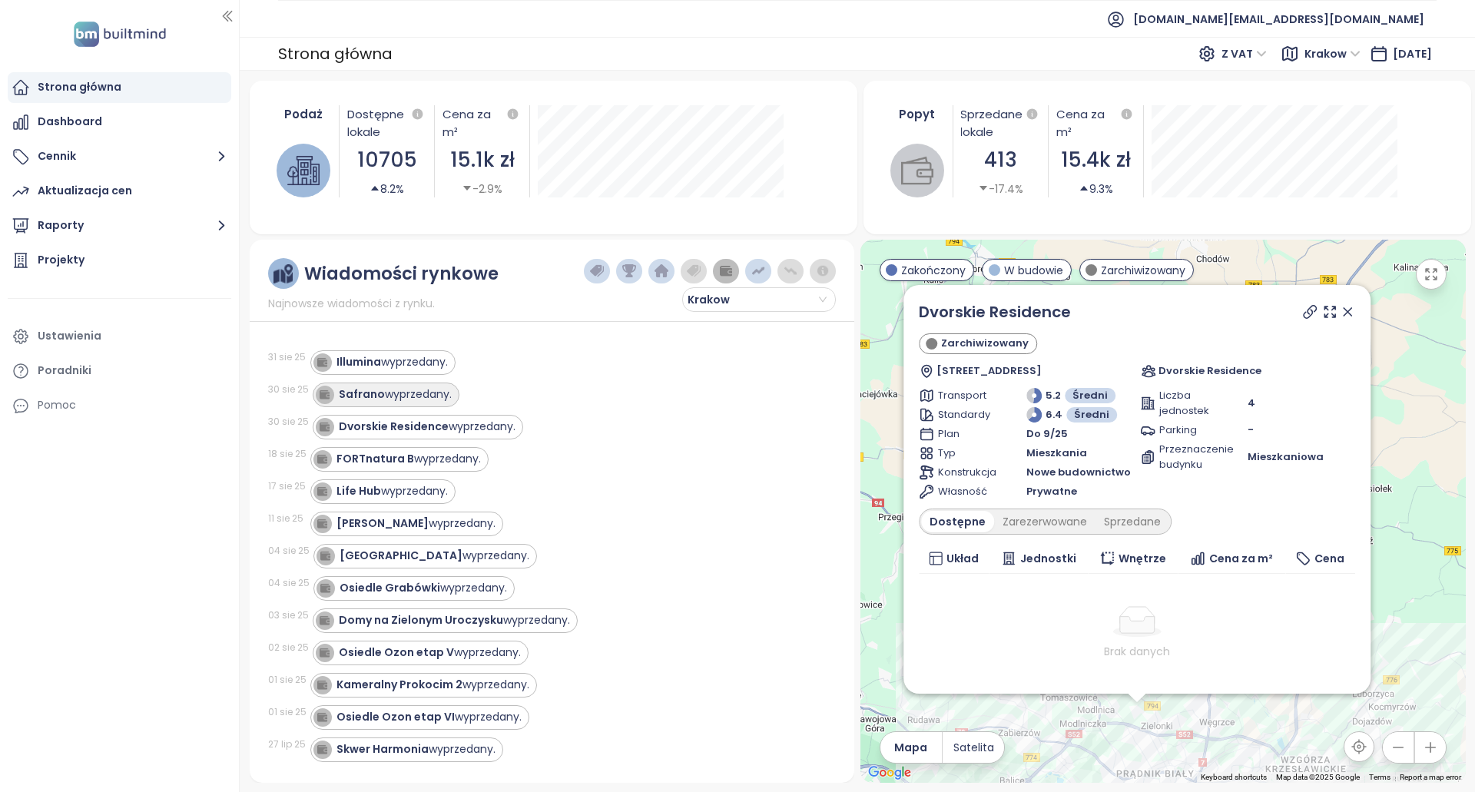
click at [399, 401] on div "Safrano wyprzedany." at bounding box center [395, 394] width 113 height 16
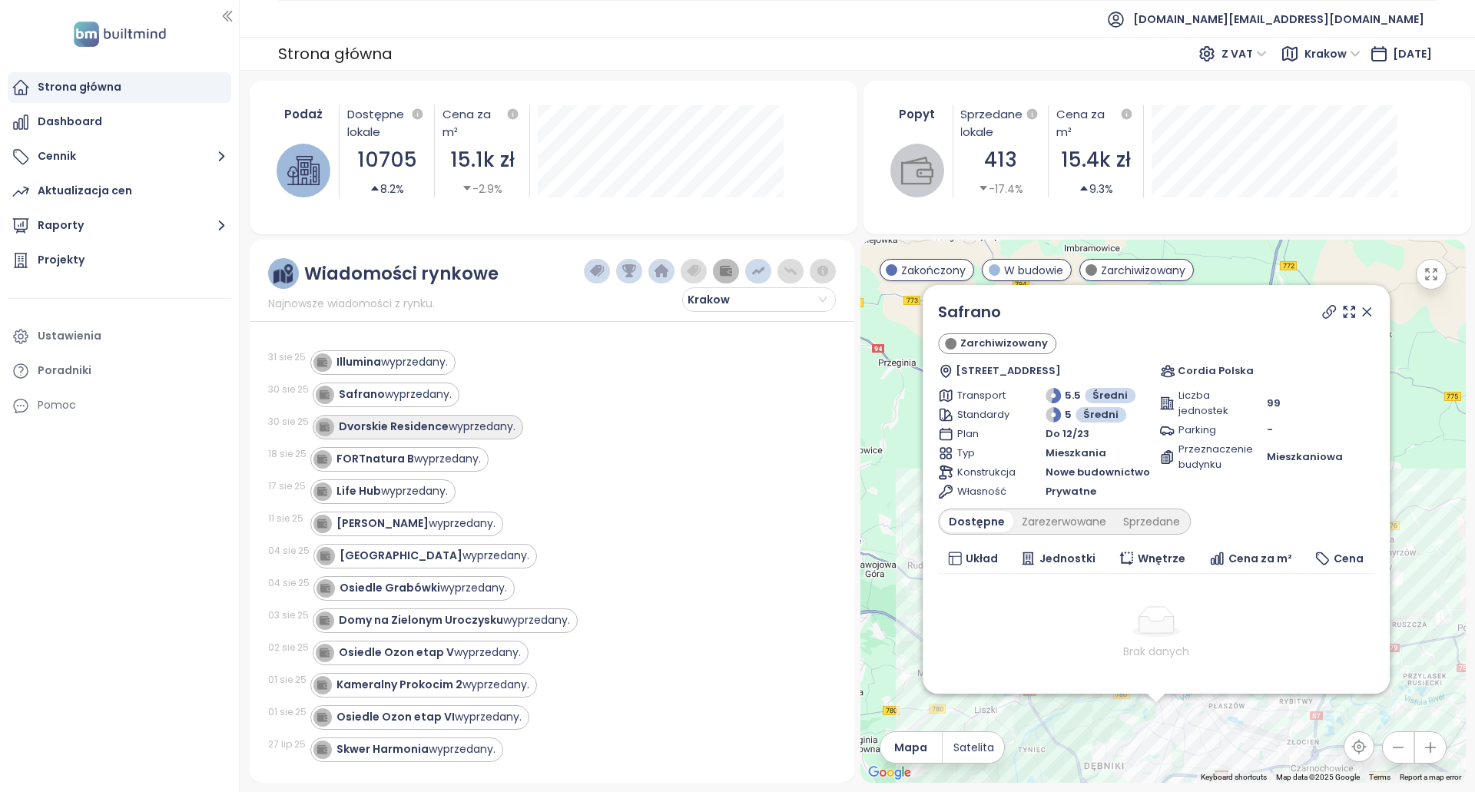
click at [505, 425] on div "Dvorskie Residence wyprzedany." at bounding box center [427, 427] width 177 height 16
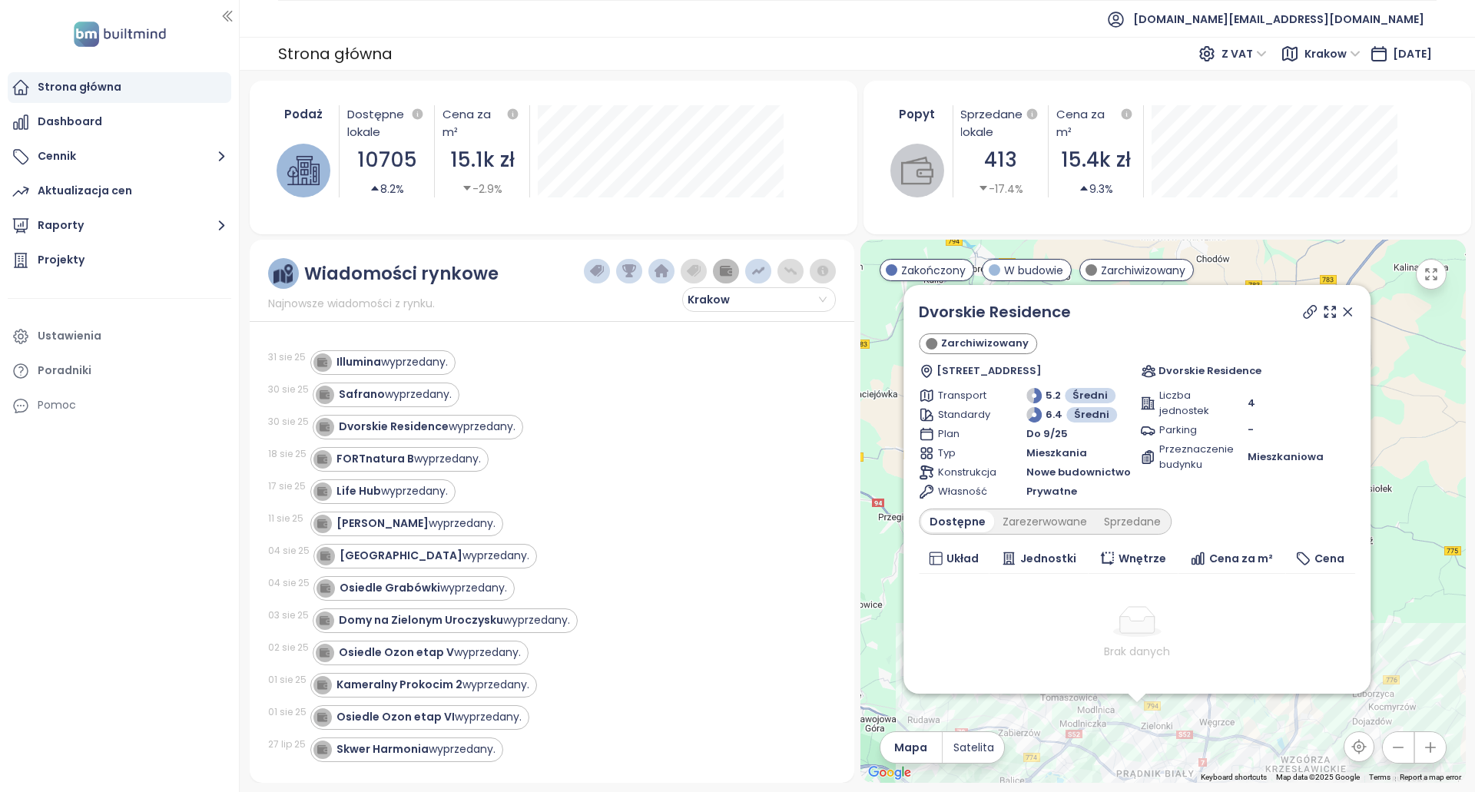
click at [1301, 308] on icon at bounding box center [1308, 311] width 15 height 15
drag, startPoint x: 1052, startPoint y: 313, endPoint x: 919, endPoint y: 316, distance: 132.9
click at [919, 316] on div "Dvorskie Residence Zarchiwizowany Na Mostkach 3C, 31-267 Kraków, Poland Dvorski…" at bounding box center [1136, 489] width 467 height 409
copy link "Dvorskie Residence"
click at [795, 406] on div "Safrano wyprzedany." at bounding box center [565, 395] width 505 height 25
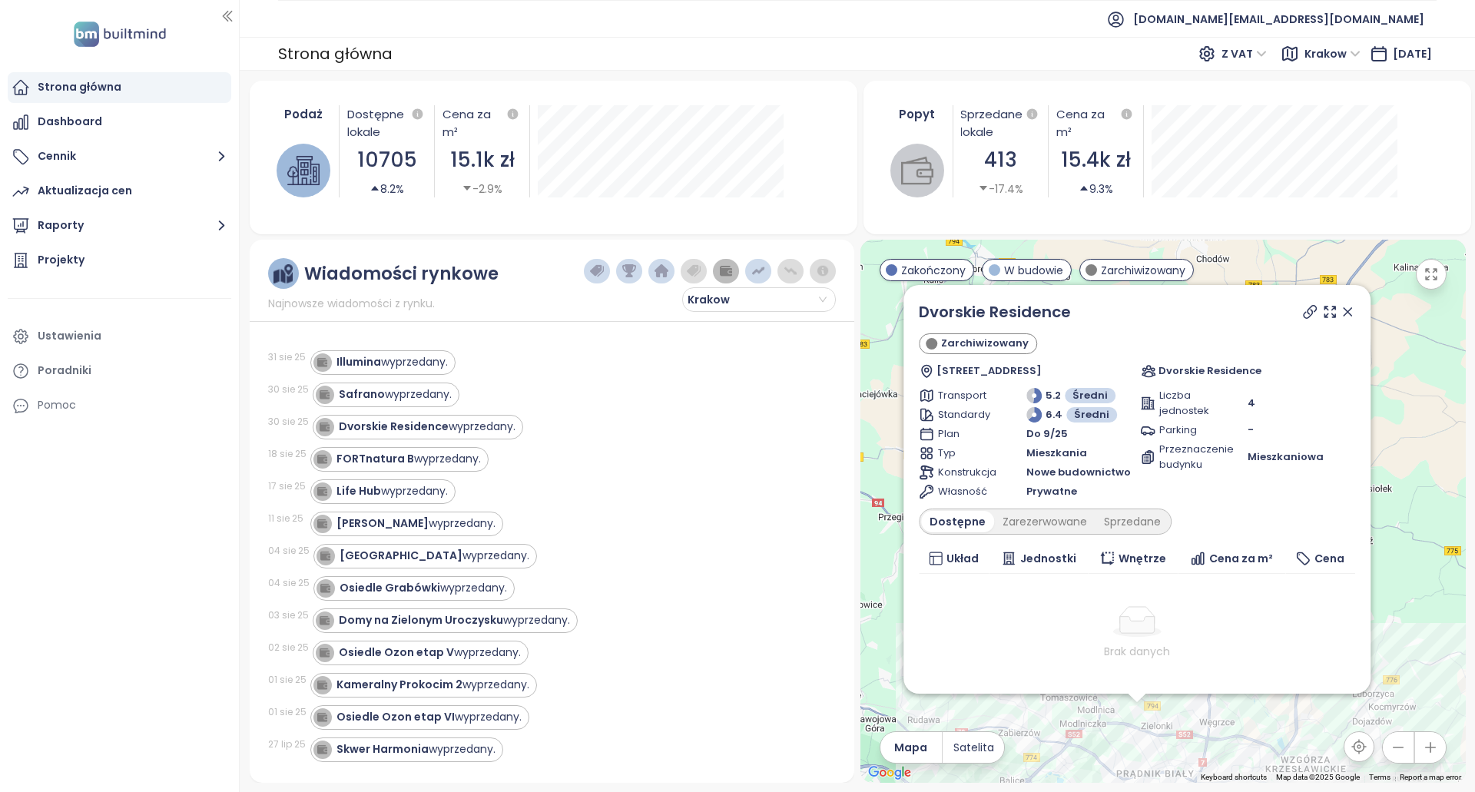
drag, startPoint x: 585, startPoint y: 525, endPoint x: 532, endPoint y: 302, distance: 229.9
drag, startPoint x: 1128, startPoint y: 320, endPoint x: 920, endPoint y: 312, distance: 208.3
click at [920, 312] on div "Dvorskie Residence Zarchiwizowany Na Mostkach 3C, 31-267 Kraków, Poland Dvorski…" at bounding box center [1136, 489] width 467 height 409
drag, startPoint x: 920, startPoint y: 312, endPoint x: 1091, endPoint y: 309, distance: 171.3
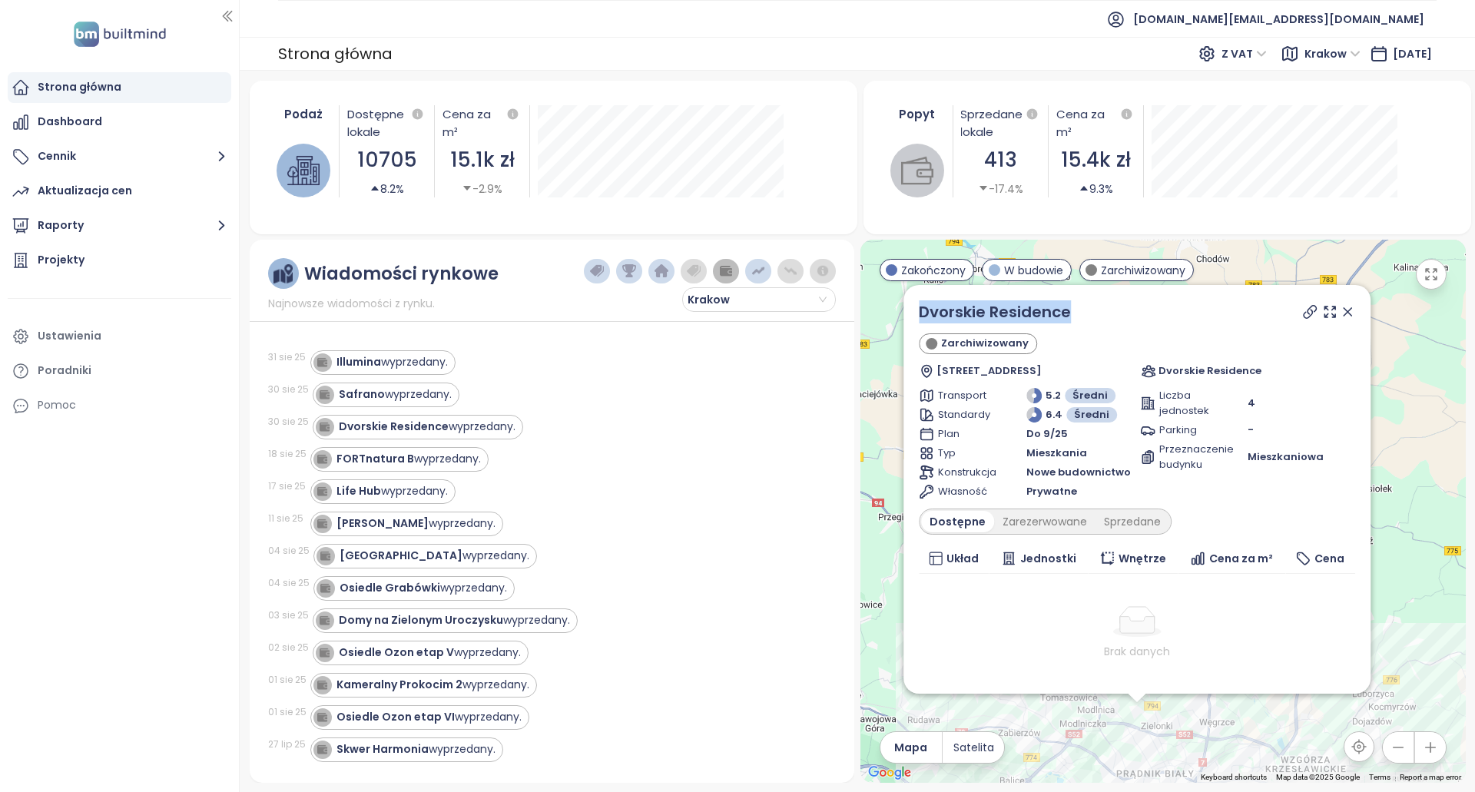
click at [1091, 309] on div "Dvorskie Residence Zarchiwizowany Na Mostkach 3C, 31-267 Kraków, Poland Dvorski…" at bounding box center [1136, 489] width 467 height 409
click at [1091, 309] on div "Dvorskie Residence" at bounding box center [1137, 311] width 436 height 23
drag, startPoint x: 998, startPoint y: 313, endPoint x: 915, endPoint y: 313, distance: 83.0
click at [915, 313] on div "Dvorskie Residence Zarchiwizowany Na Mostkach 3C, 31-267 Kraków, Poland Dvorski…" at bounding box center [1136, 489] width 467 height 409
copy link "Dvorskie Residence"
